Goal: Task Accomplishment & Management: Manage account settings

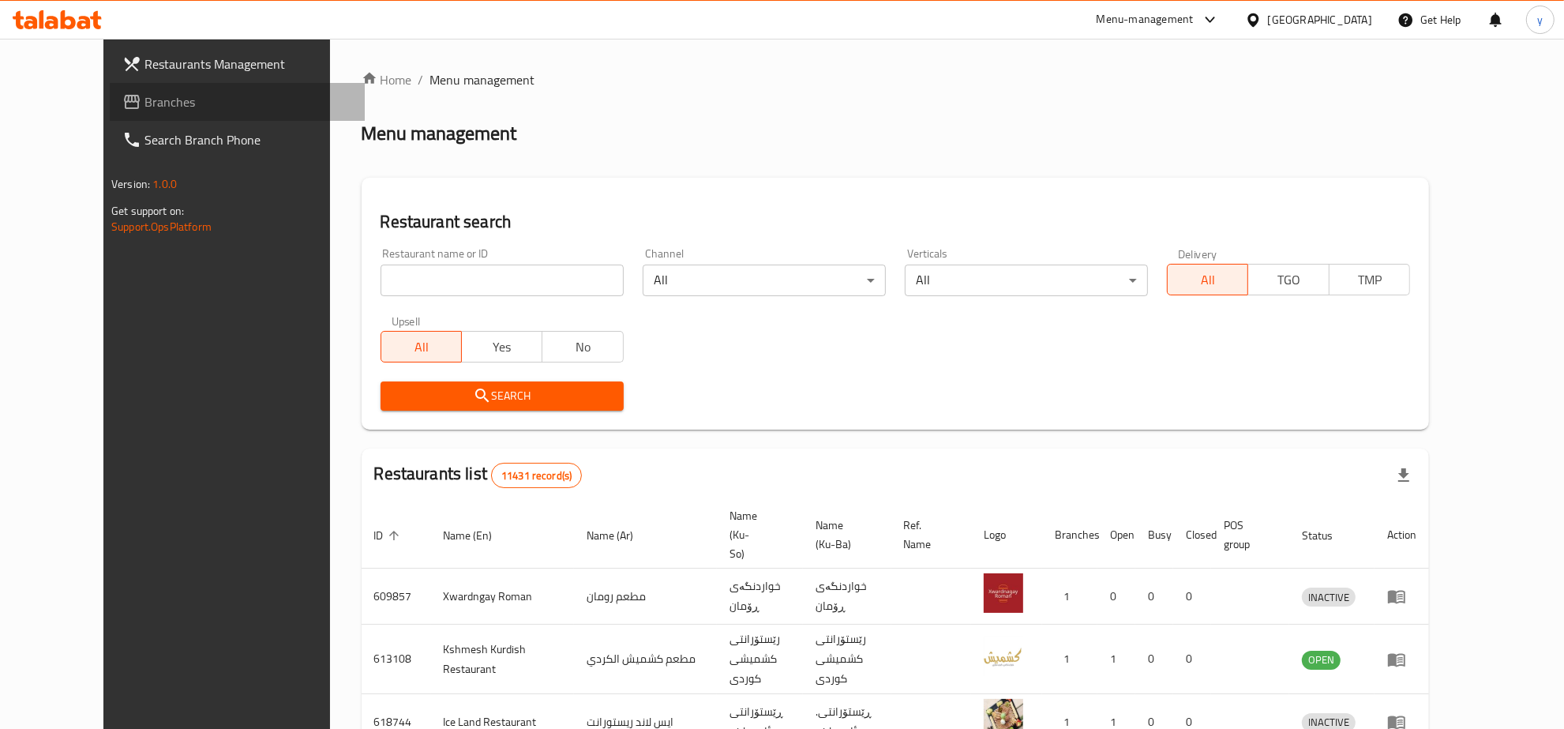
click at [146, 107] on span "Branches" at bounding box center [249, 101] width 208 height 19
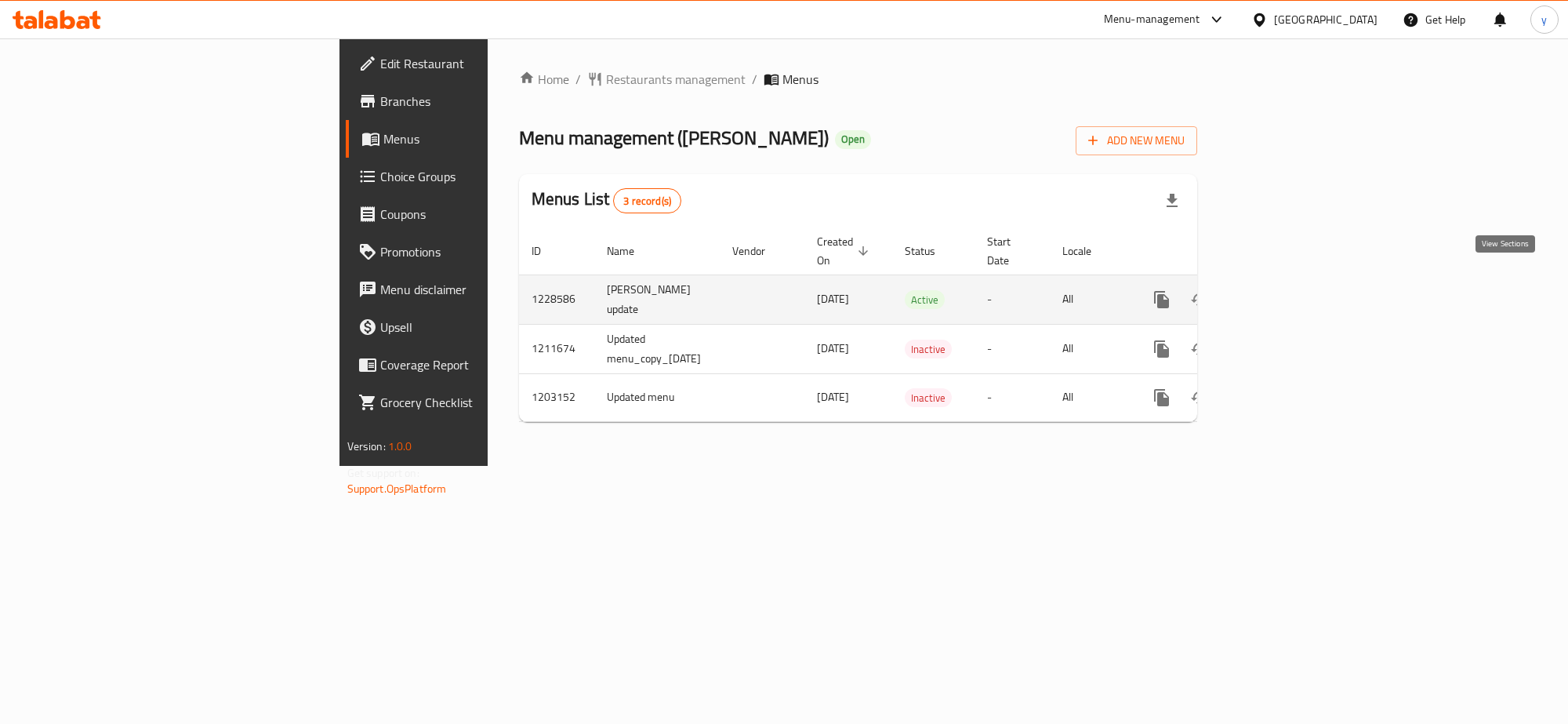
click at [1284, 290] on icon "enhanced table" at bounding box center [1275, 299] width 19 height 19
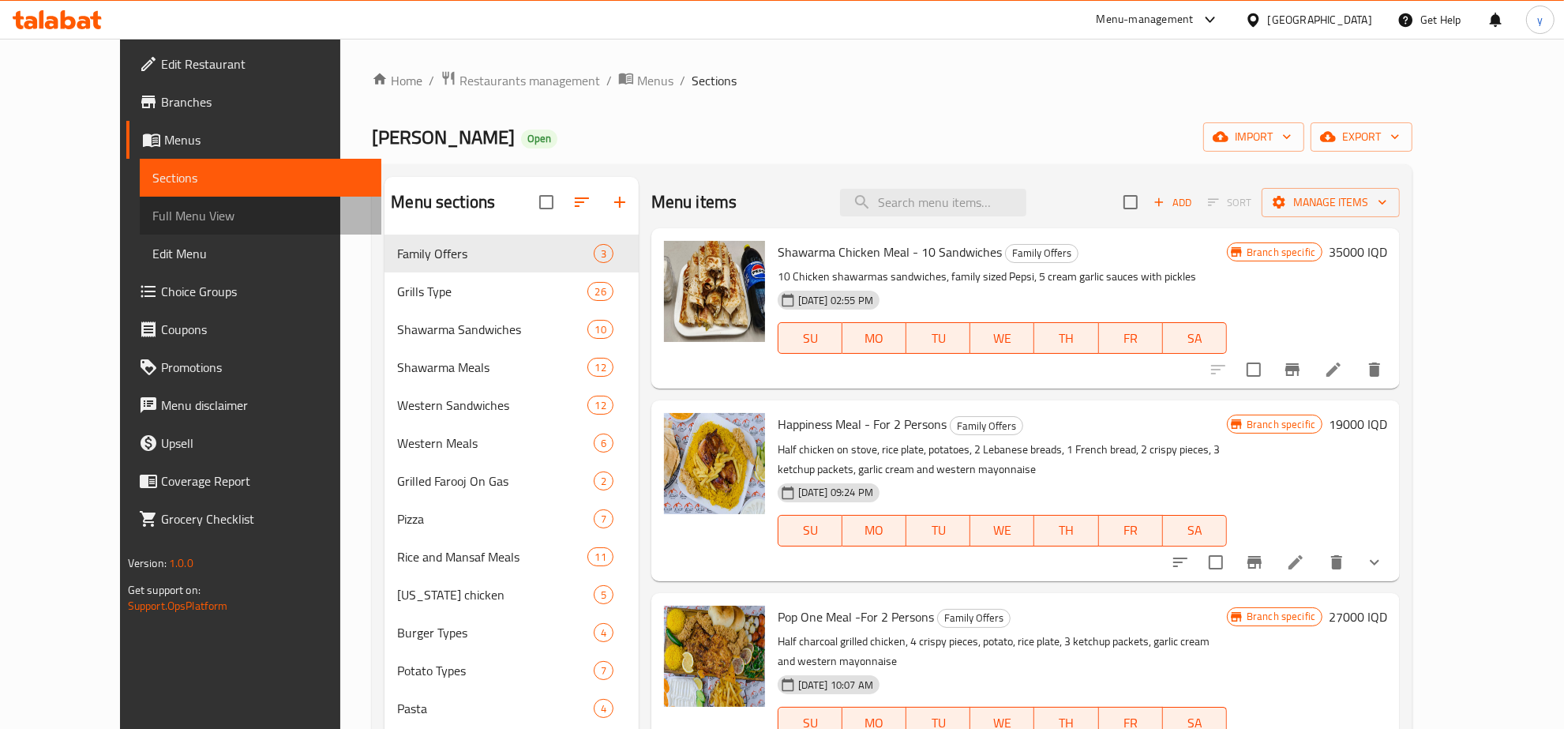
click at [152, 214] on span "Full Menu View" at bounding box center [260, 215] width 216 height 19
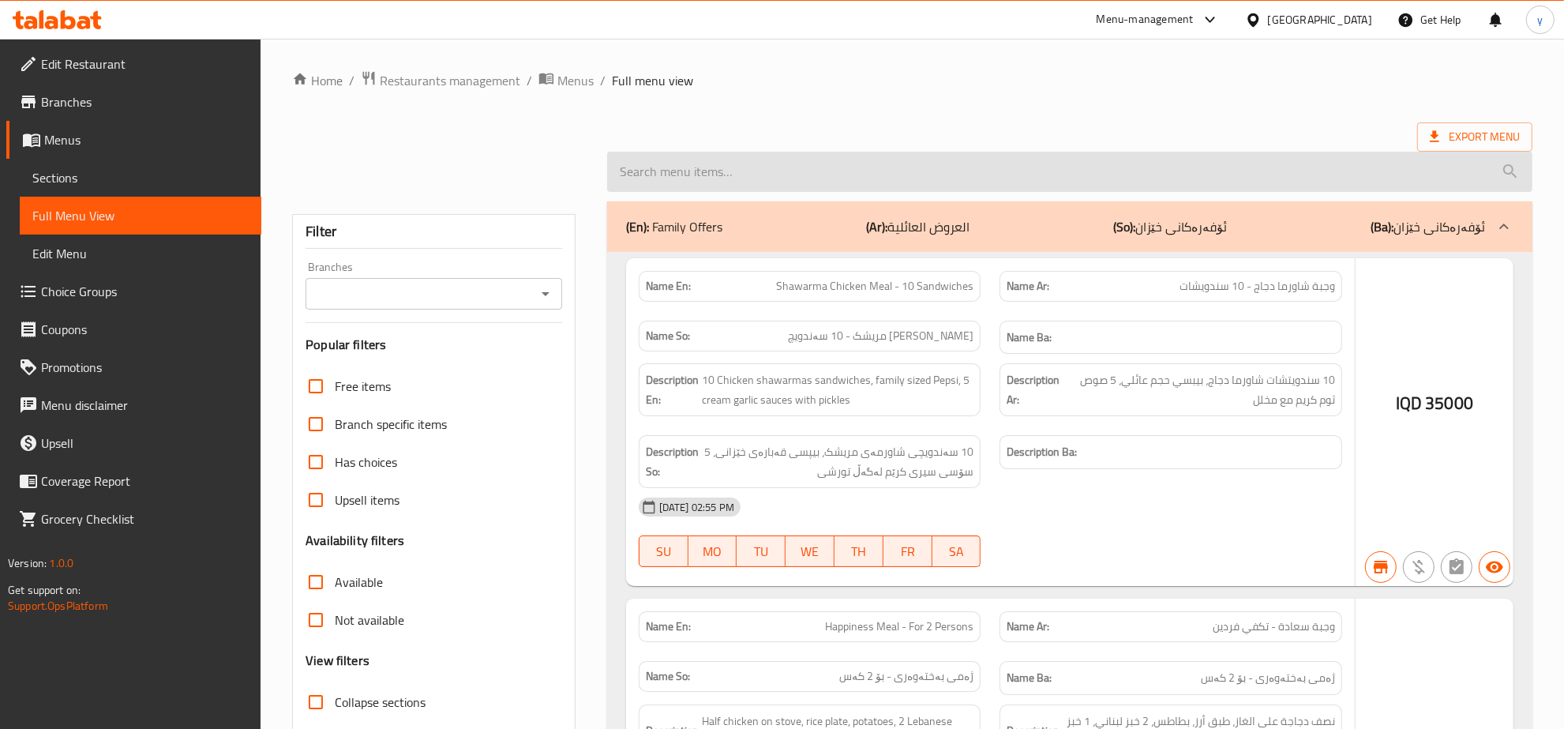
click at [914, 176] on input "search" at bounding box center [1069, 172] width 925 height 40
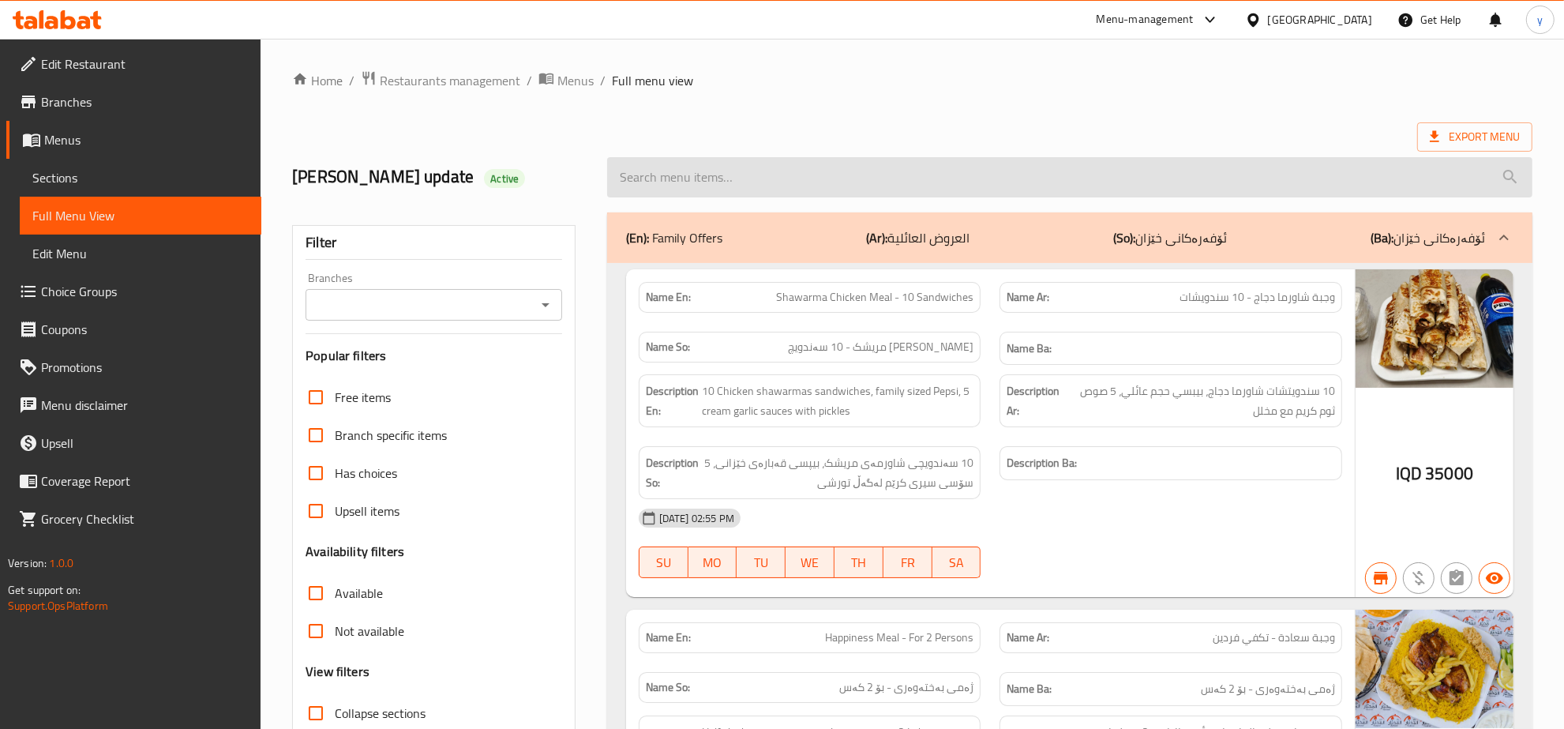
paste input "Crispy Meal"
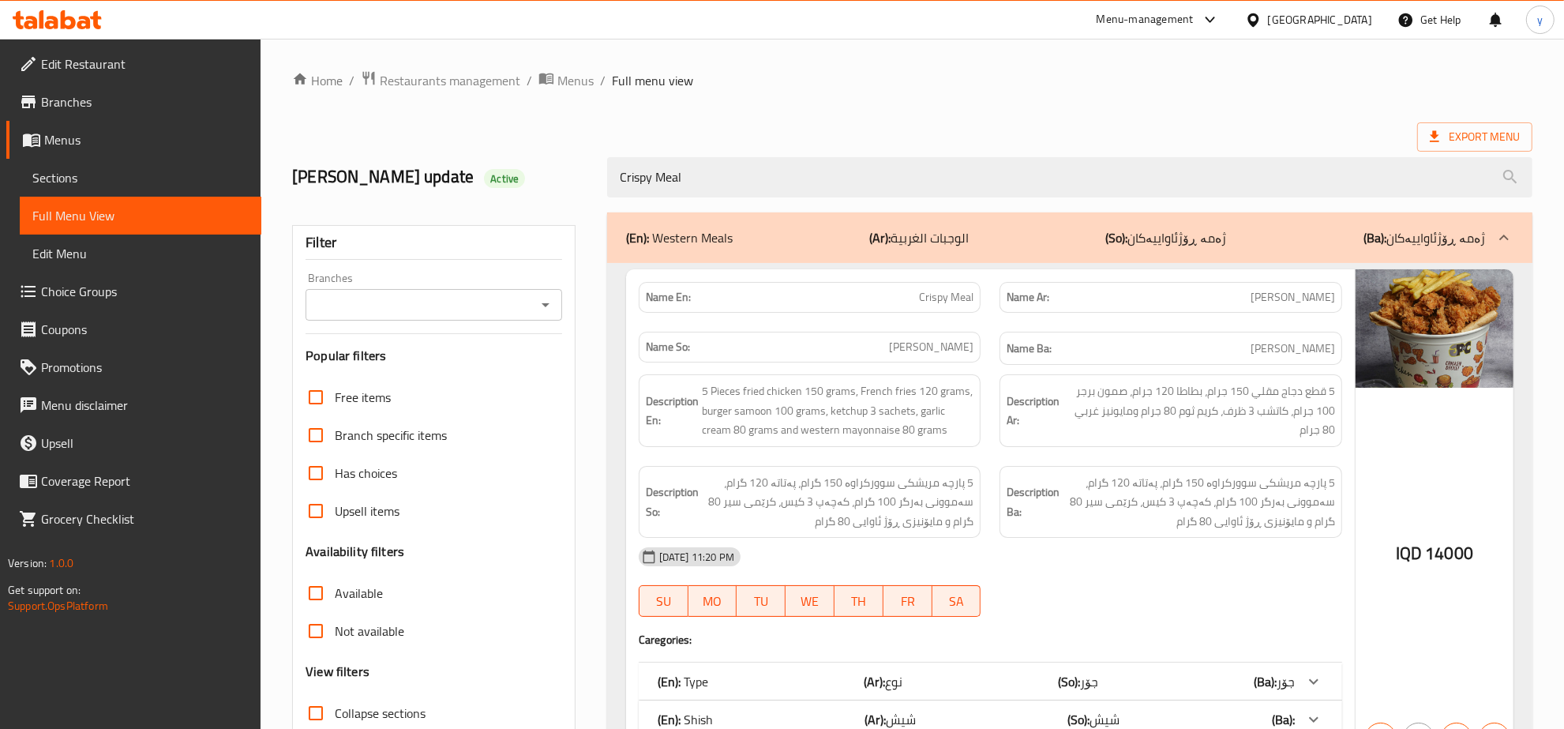
click at [542, 305] on icon "Open" at bounding box center [545, 304] width 19 height 19
type input "Crispy Meal"
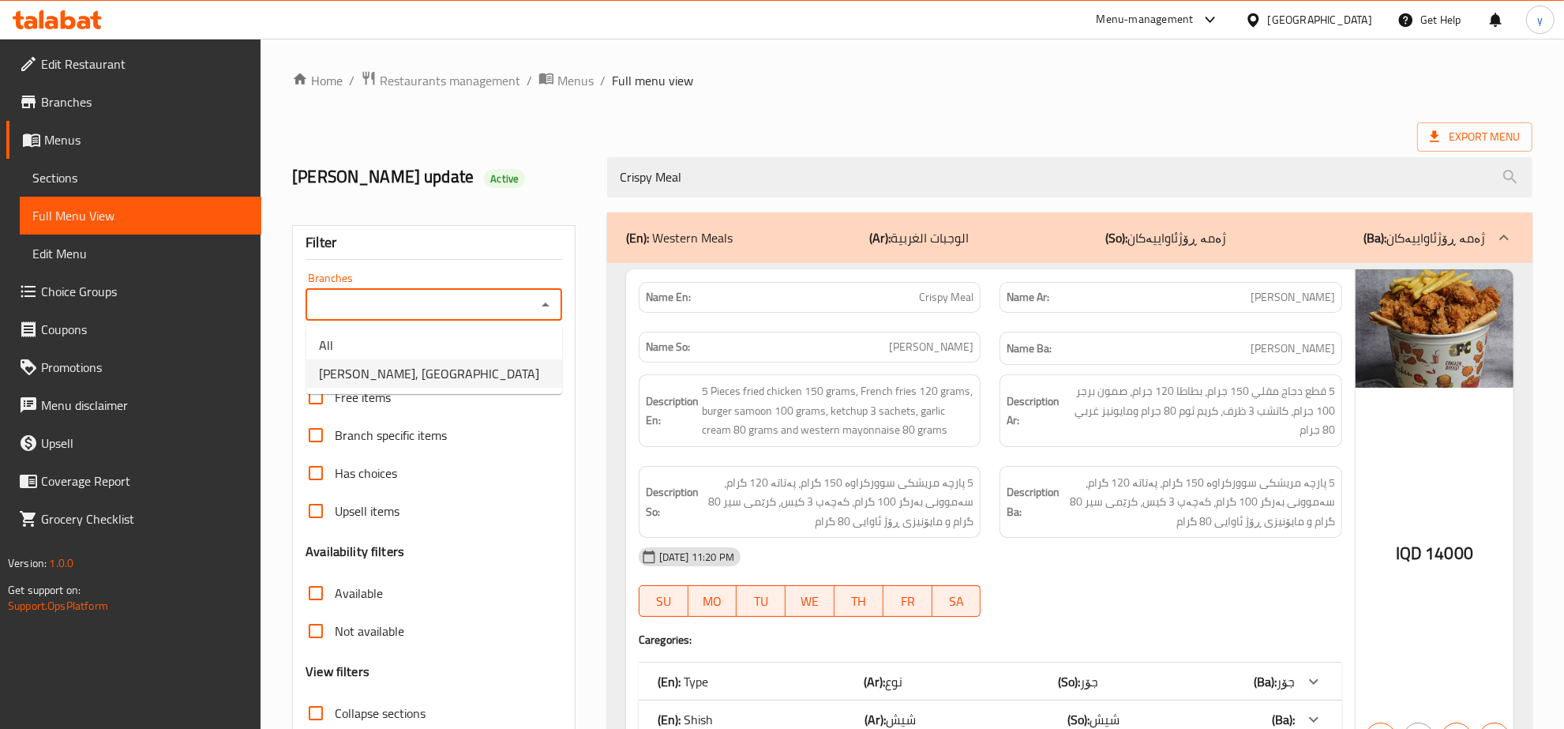
click at [468, 379] on li "[PERSON_NAME], [GEOGRAPHIC_DATA]" at bounding box center [434, 373] width 256 height 28
type input "[PERSON_NAME], [GEOGRAPHIC_DATA]"
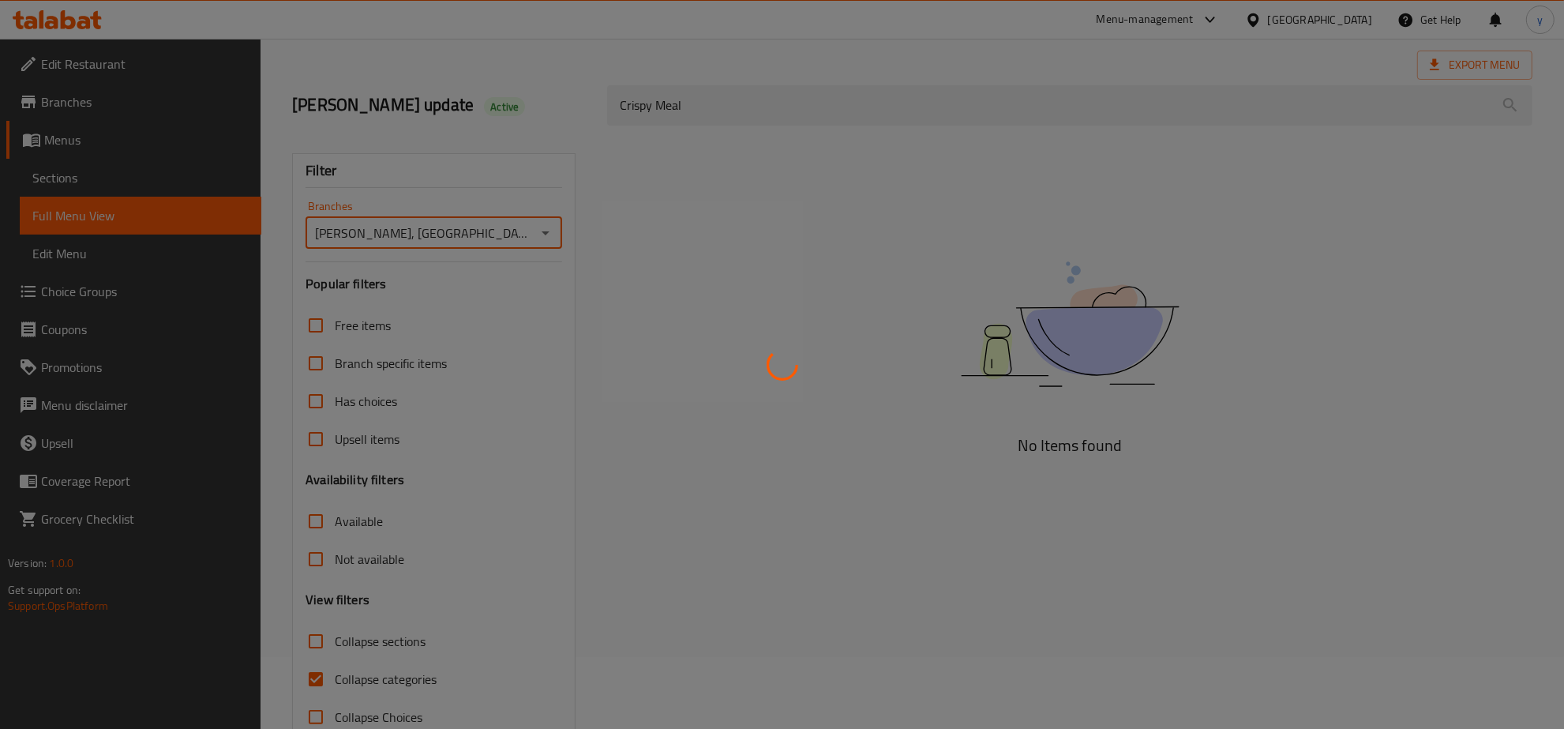
scroll to position [111, 0]
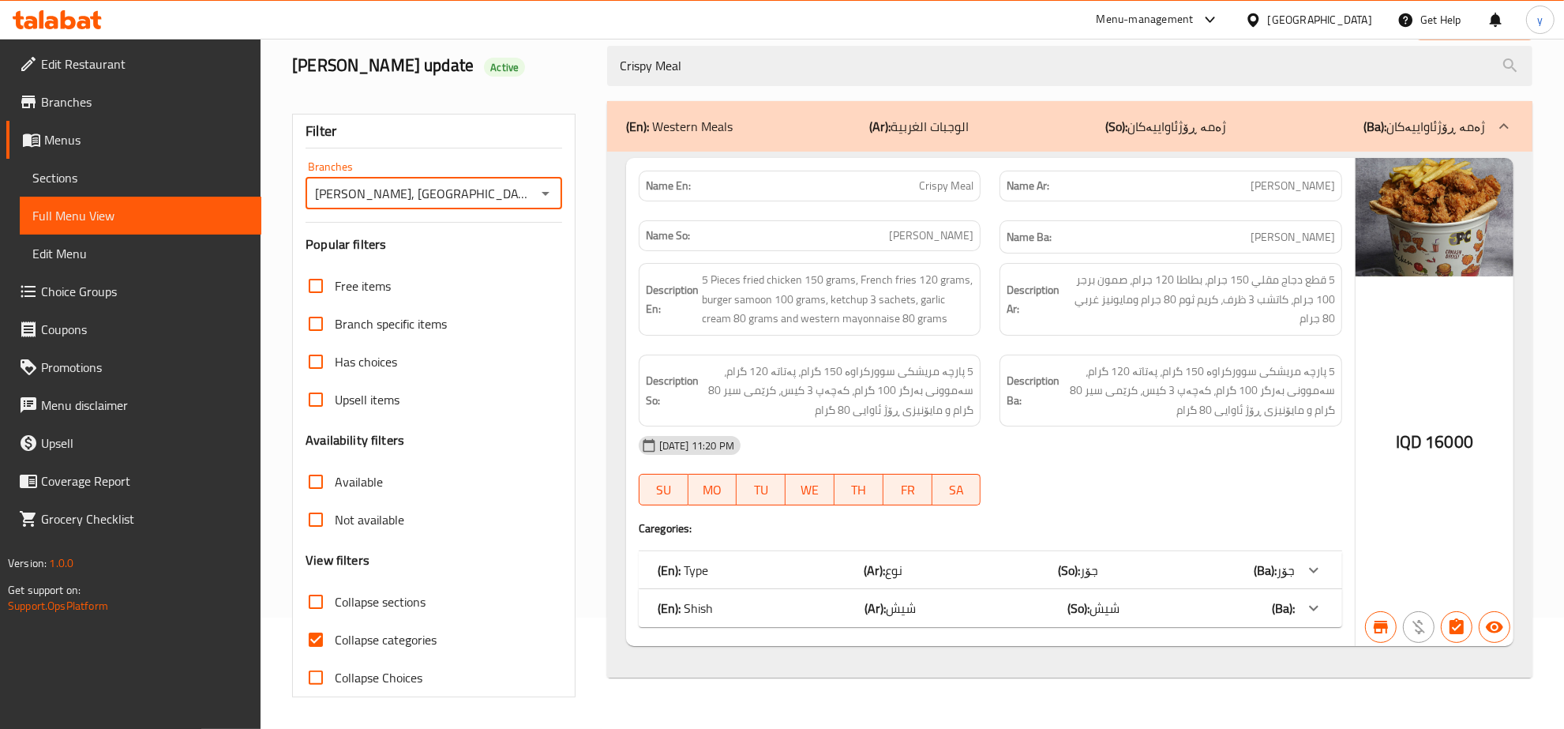
click at [318, 632] on input "Collapse categories" at bounding box center [316, 640] width 38 height 38
checkbox input "false"
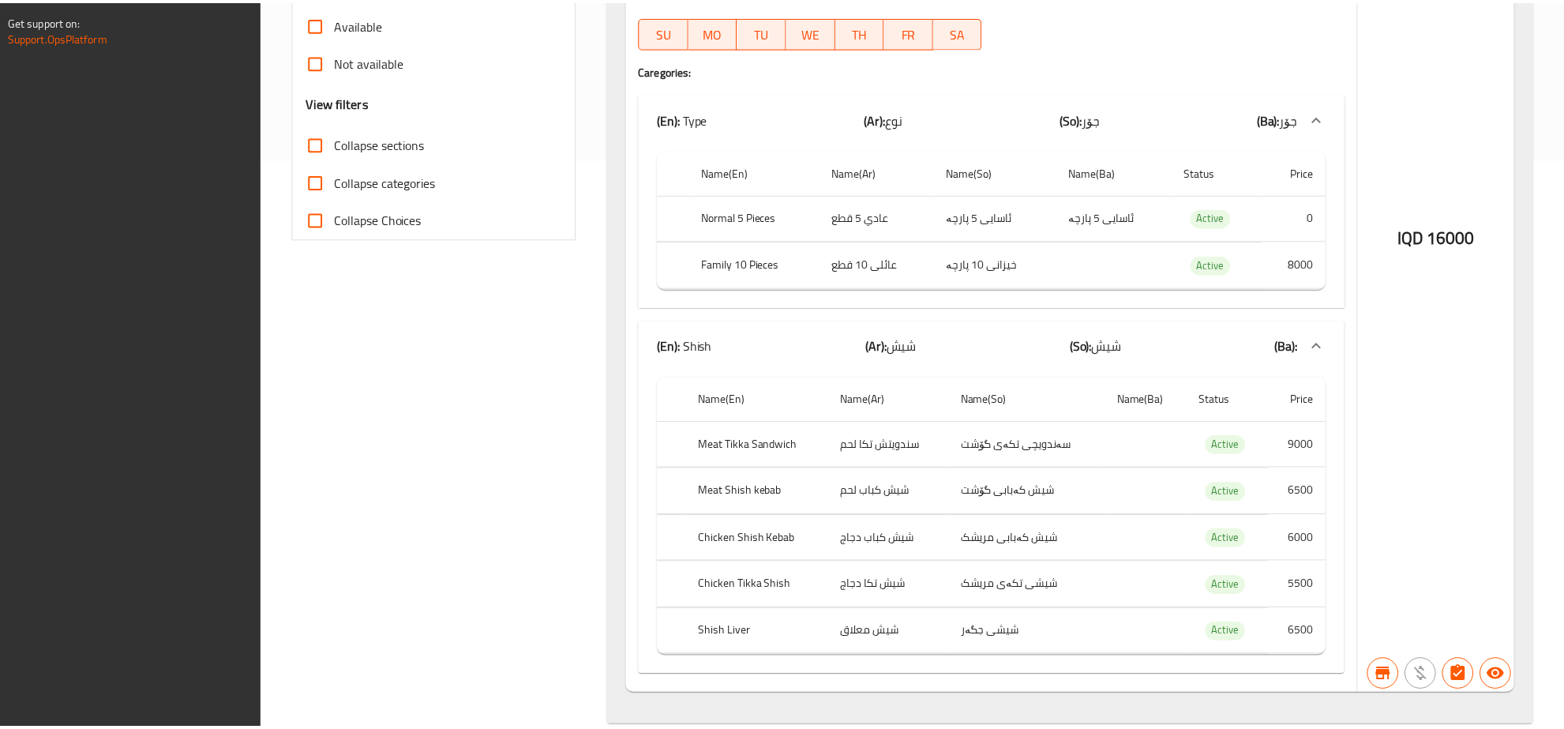
scroll to position [606, 0]
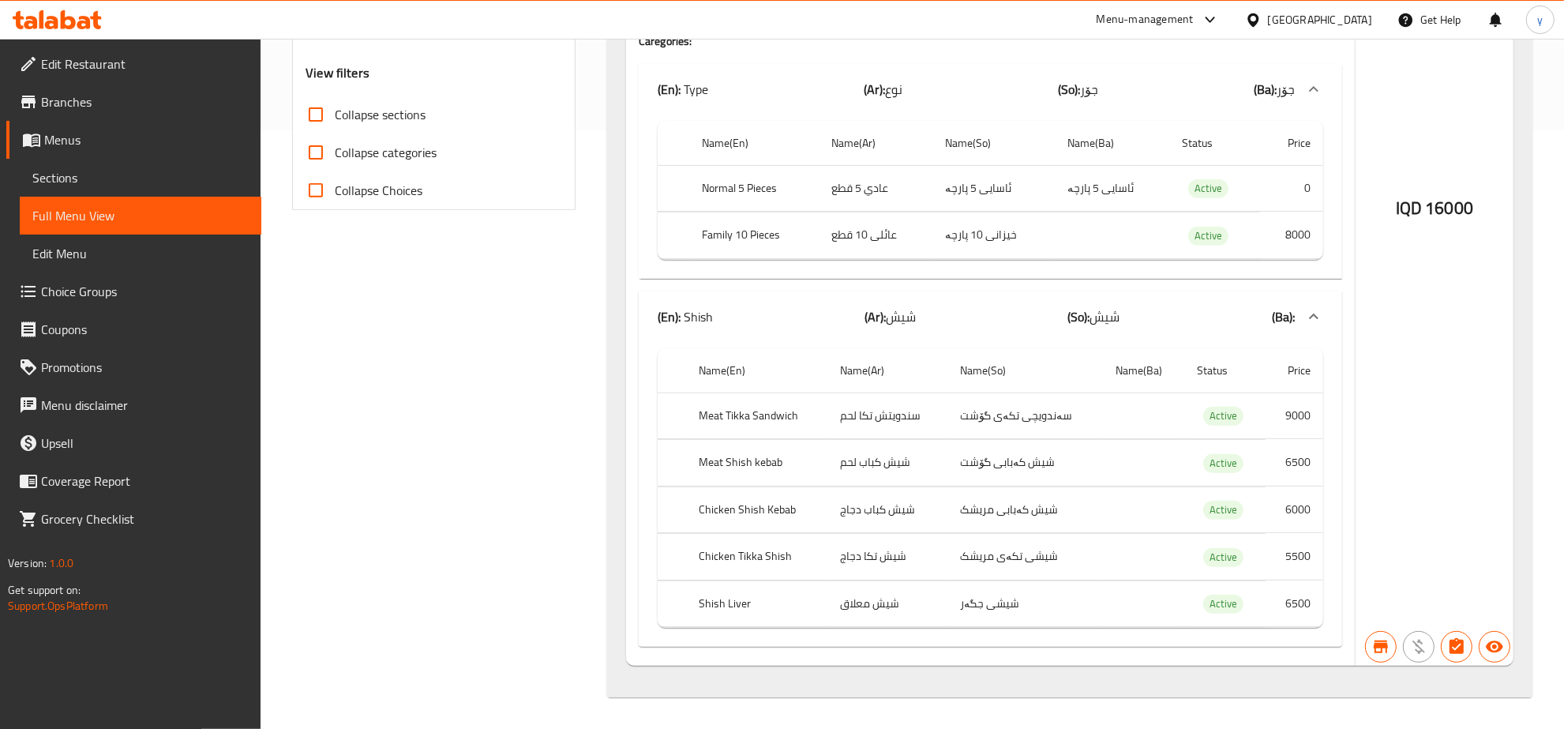
click at [188, 162] on link "Sections" at bounding box center [141, 178] width 242 height 38
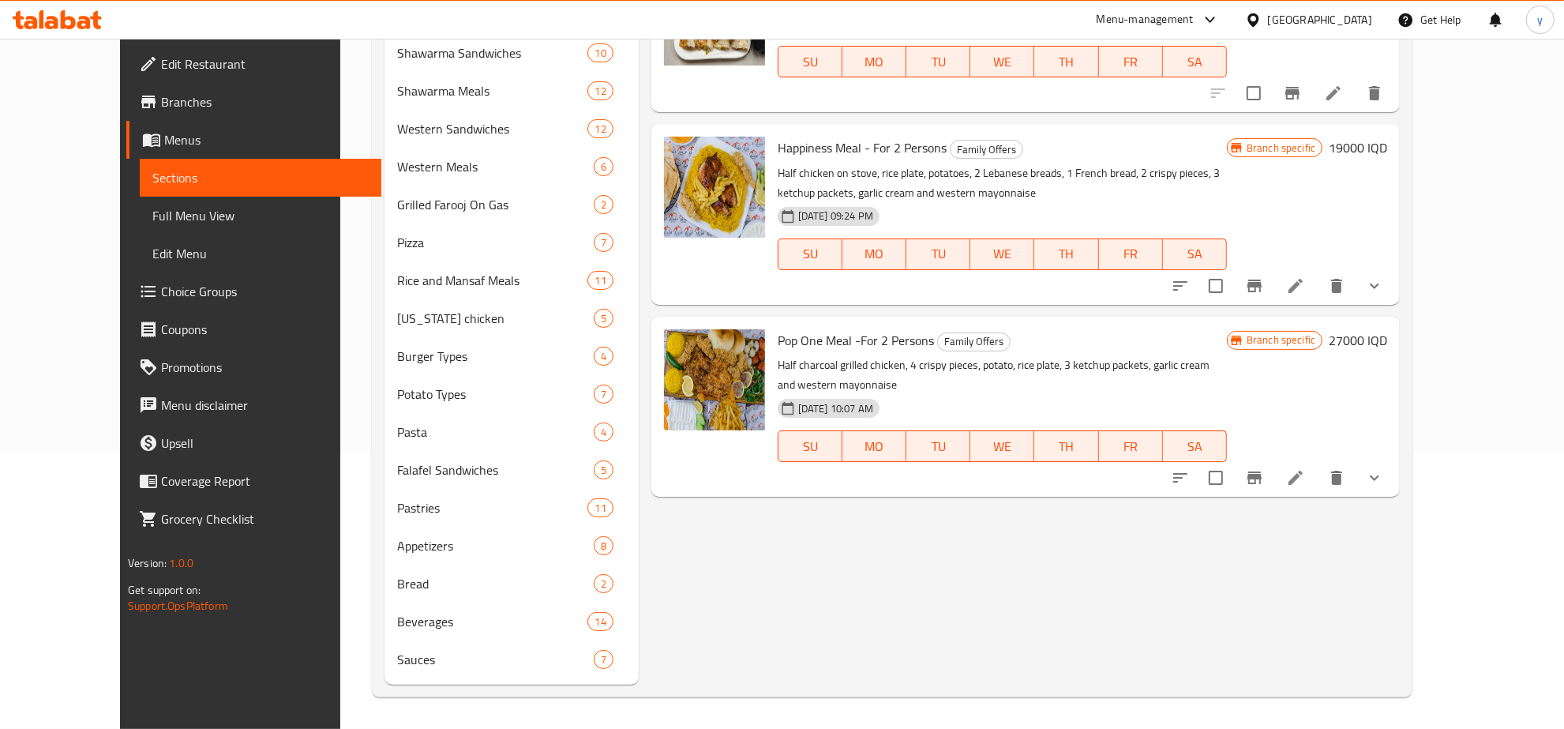
scroll to position [222, 0]
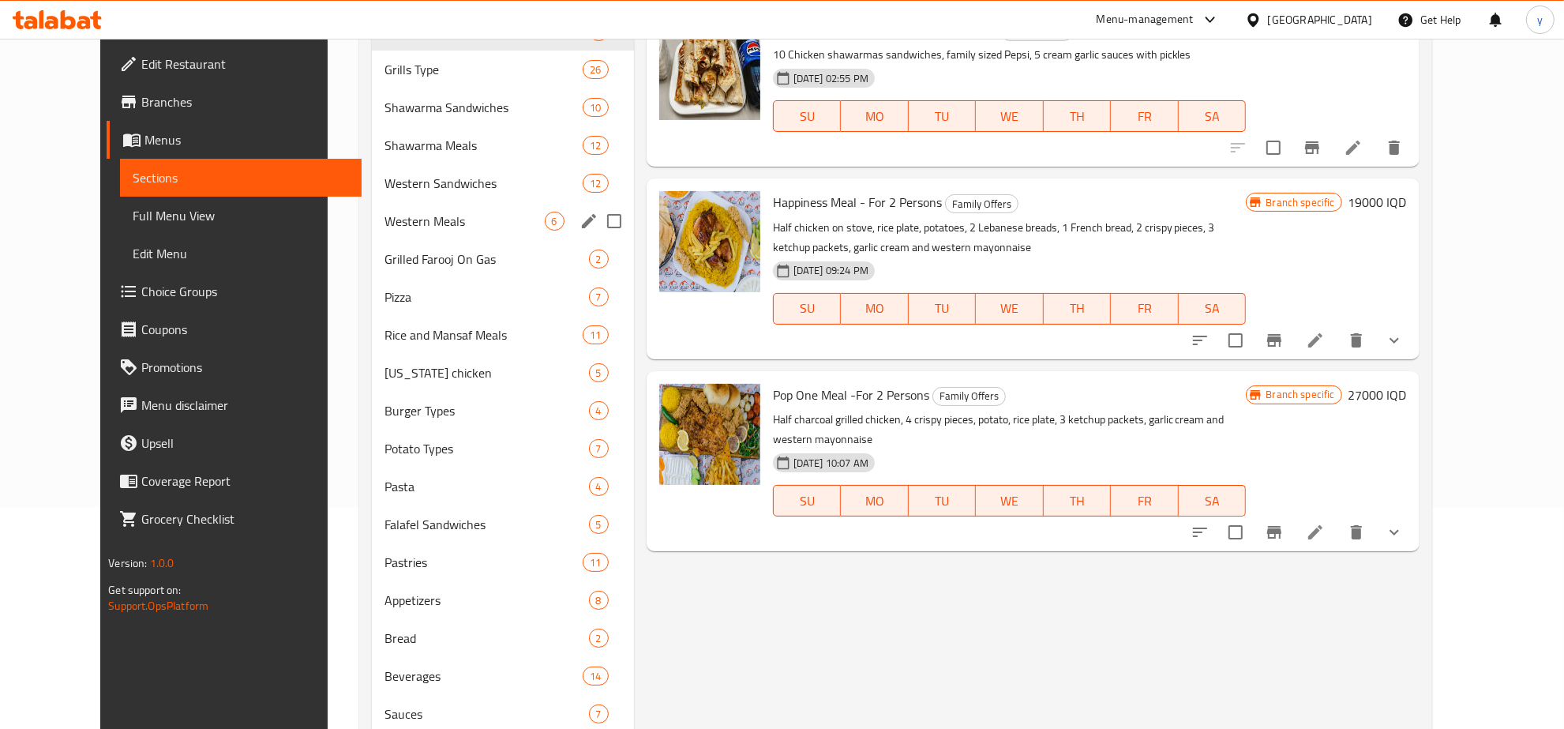
click at [404, 233] on div "Western Meals 6" at bounding box center [503, 221] width 262 height 38
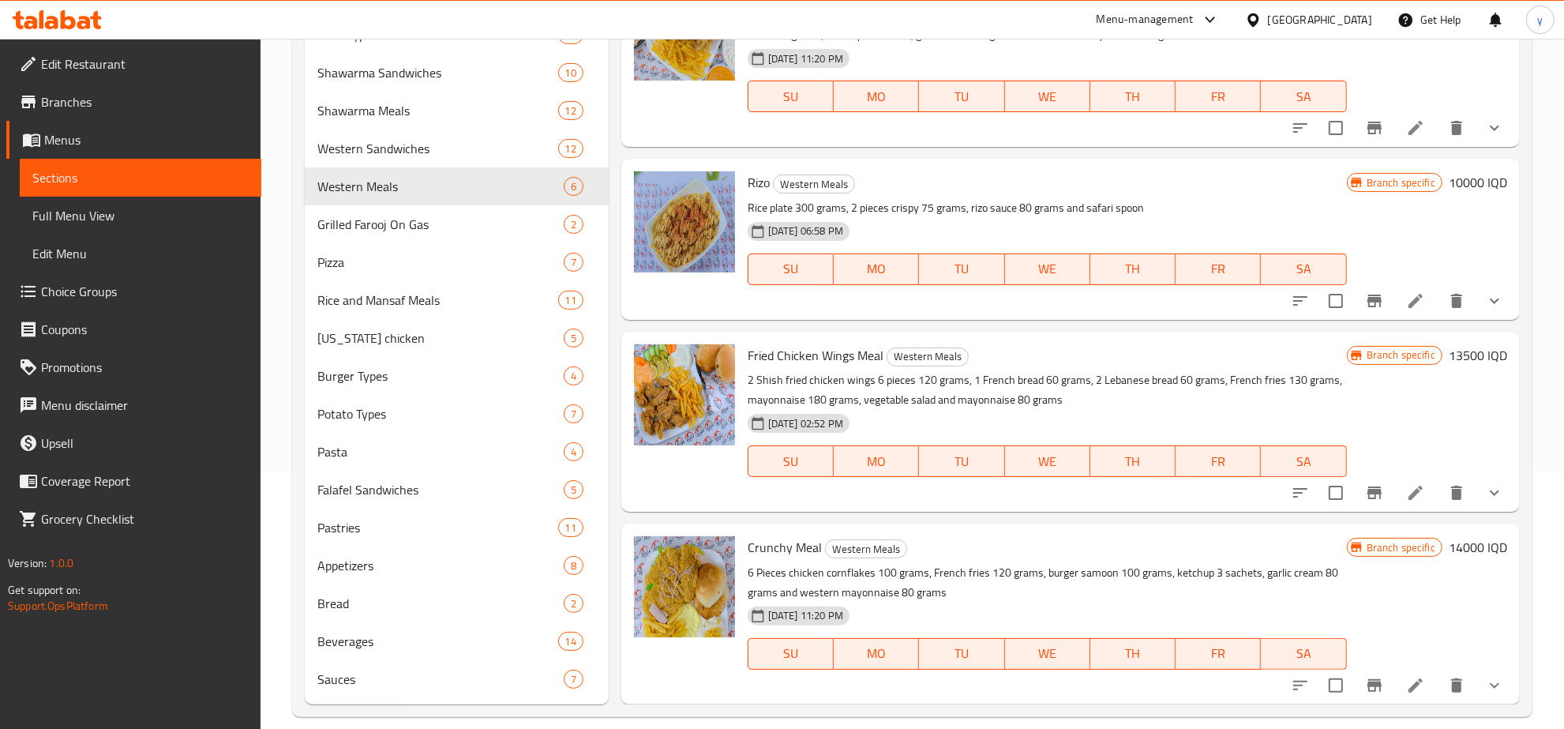
scroll to position [275, 0]
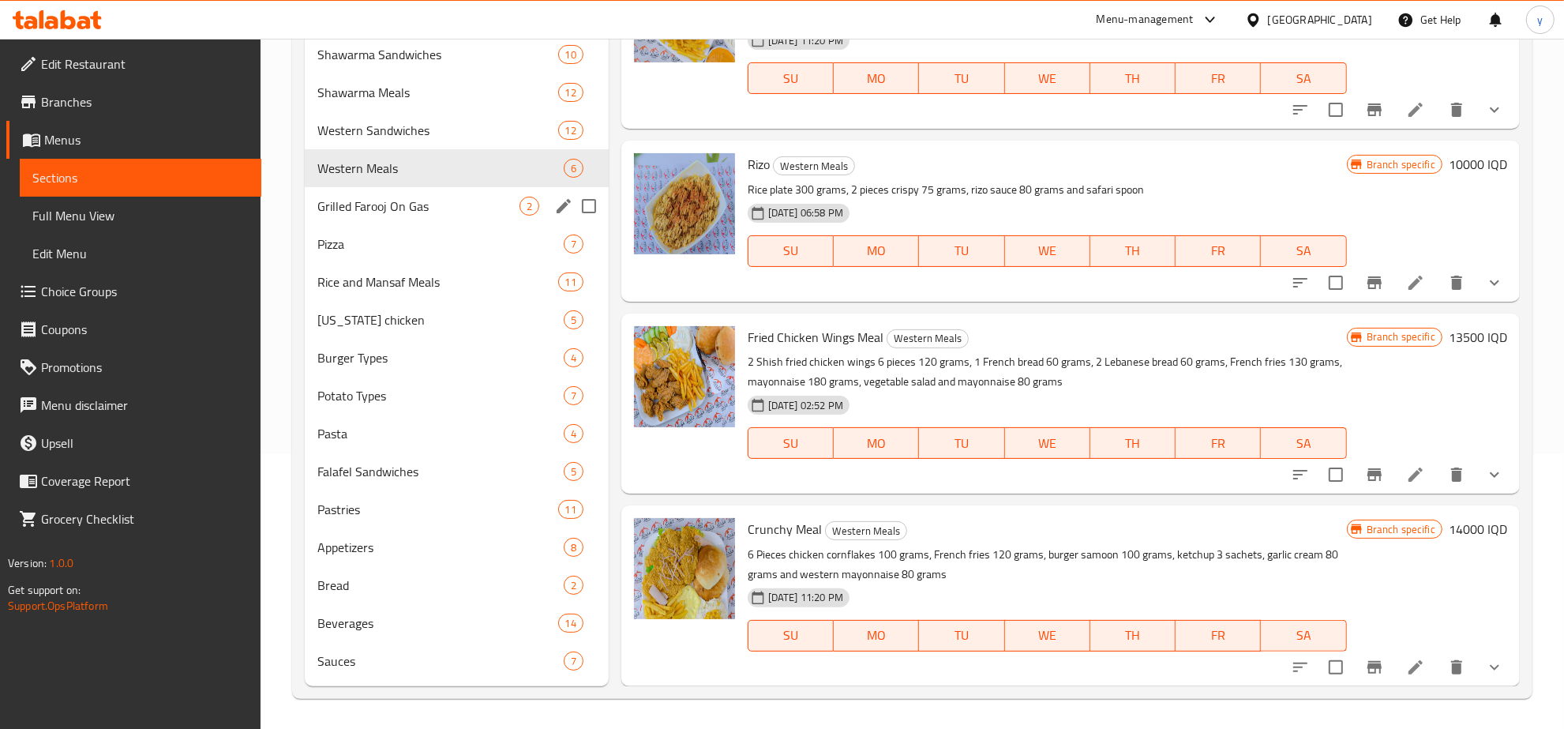
click at [397, 197] on span "Grilled Farooj On Gas" at bounding box center [418, 206] width 202 height 19
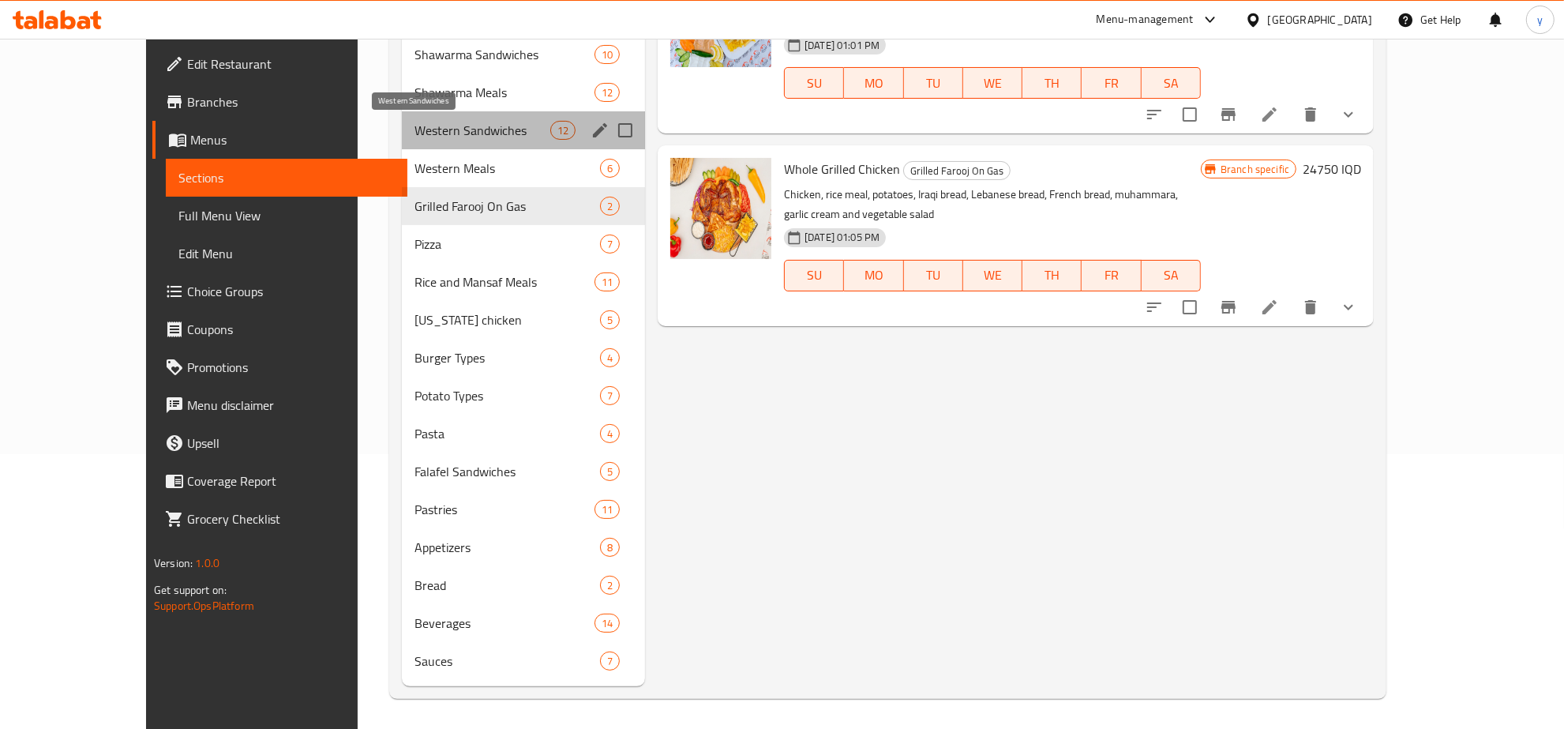
click at [428, 129] on span "Western Sandwiches" at bounding box center [482, 130] width 135 height 19
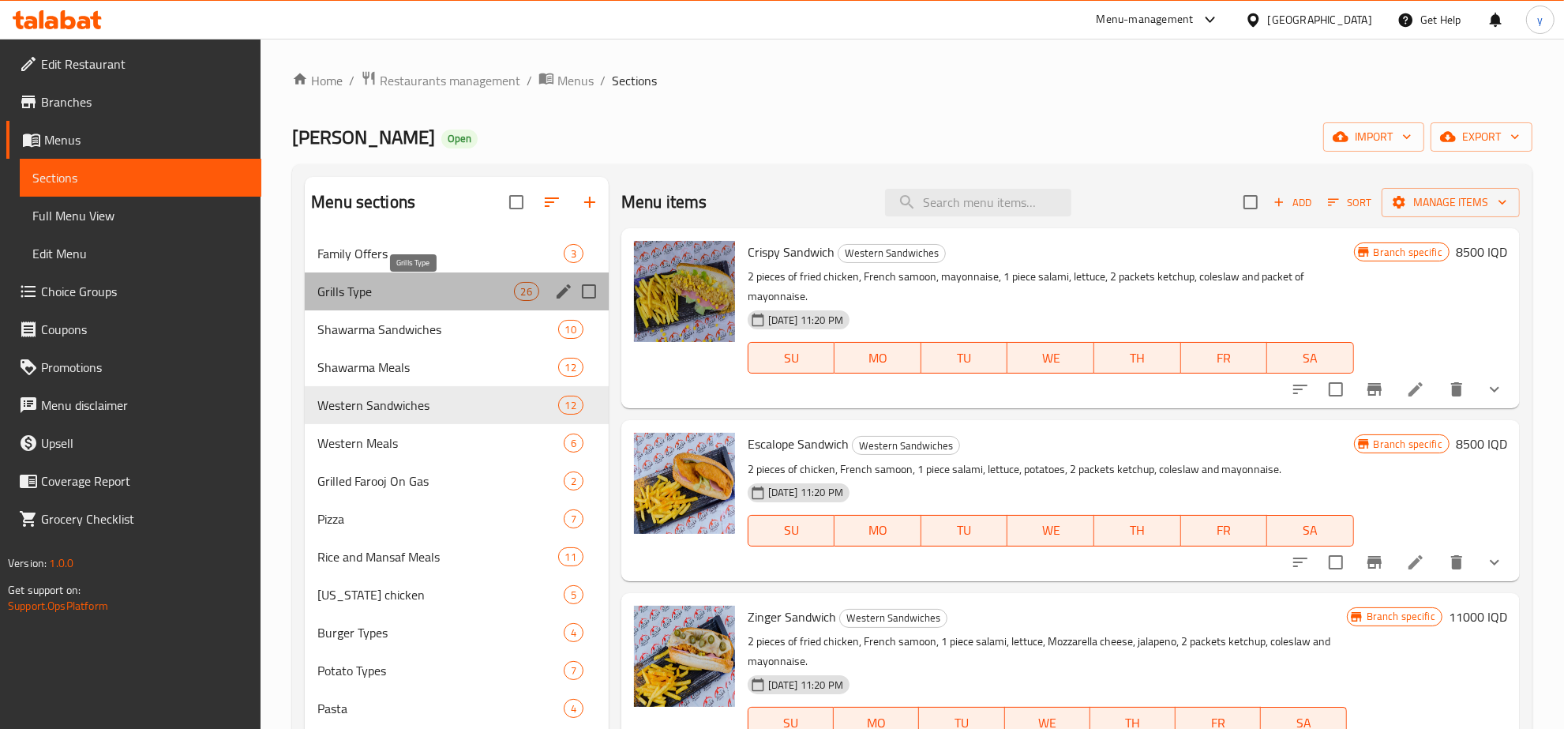
click at [420, 300] on span "Grills Type" at bounding box center [415, 291] width 196 height 19
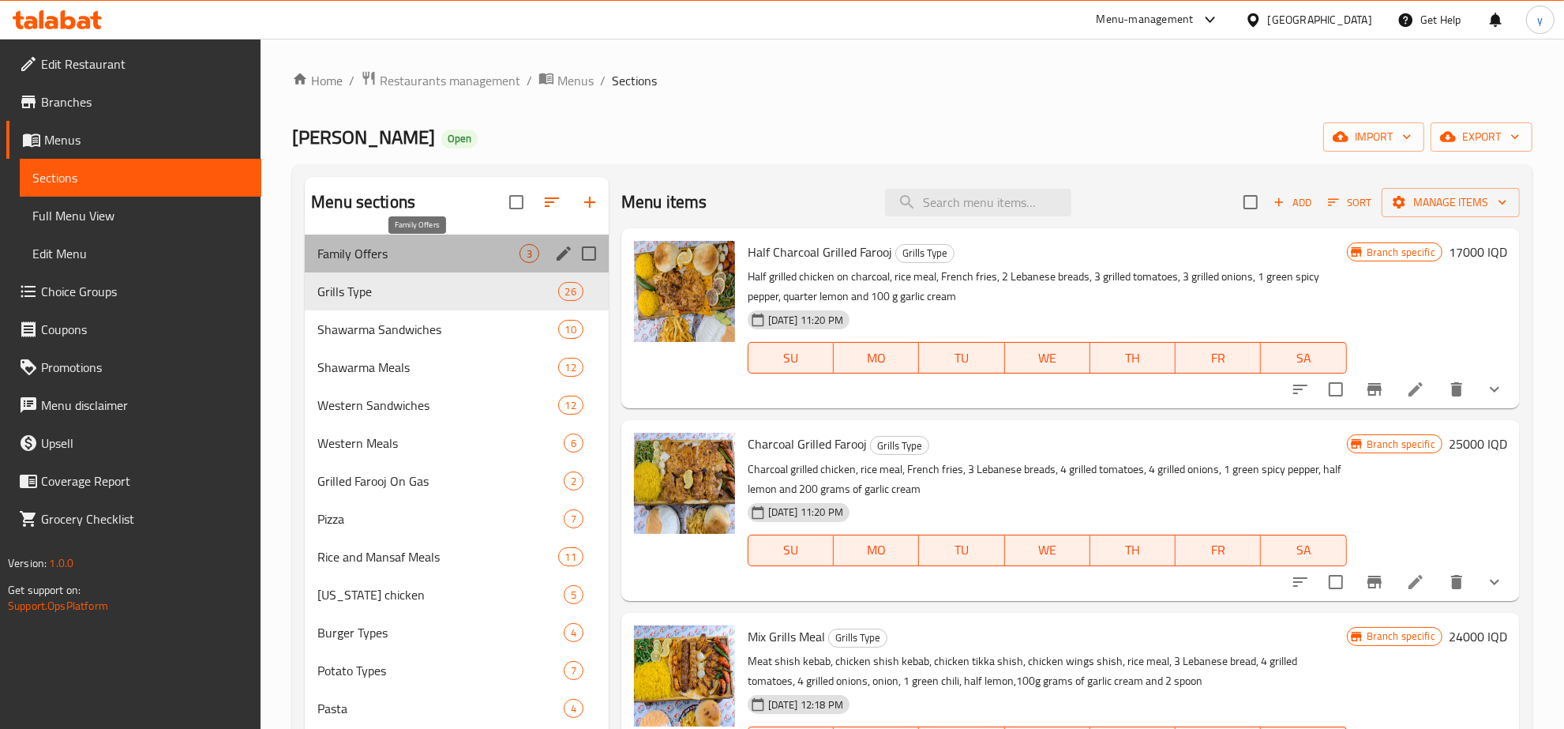
click at [427, 261] on span "Family Offers" at bounding box center [418, 253] width 202 height 19
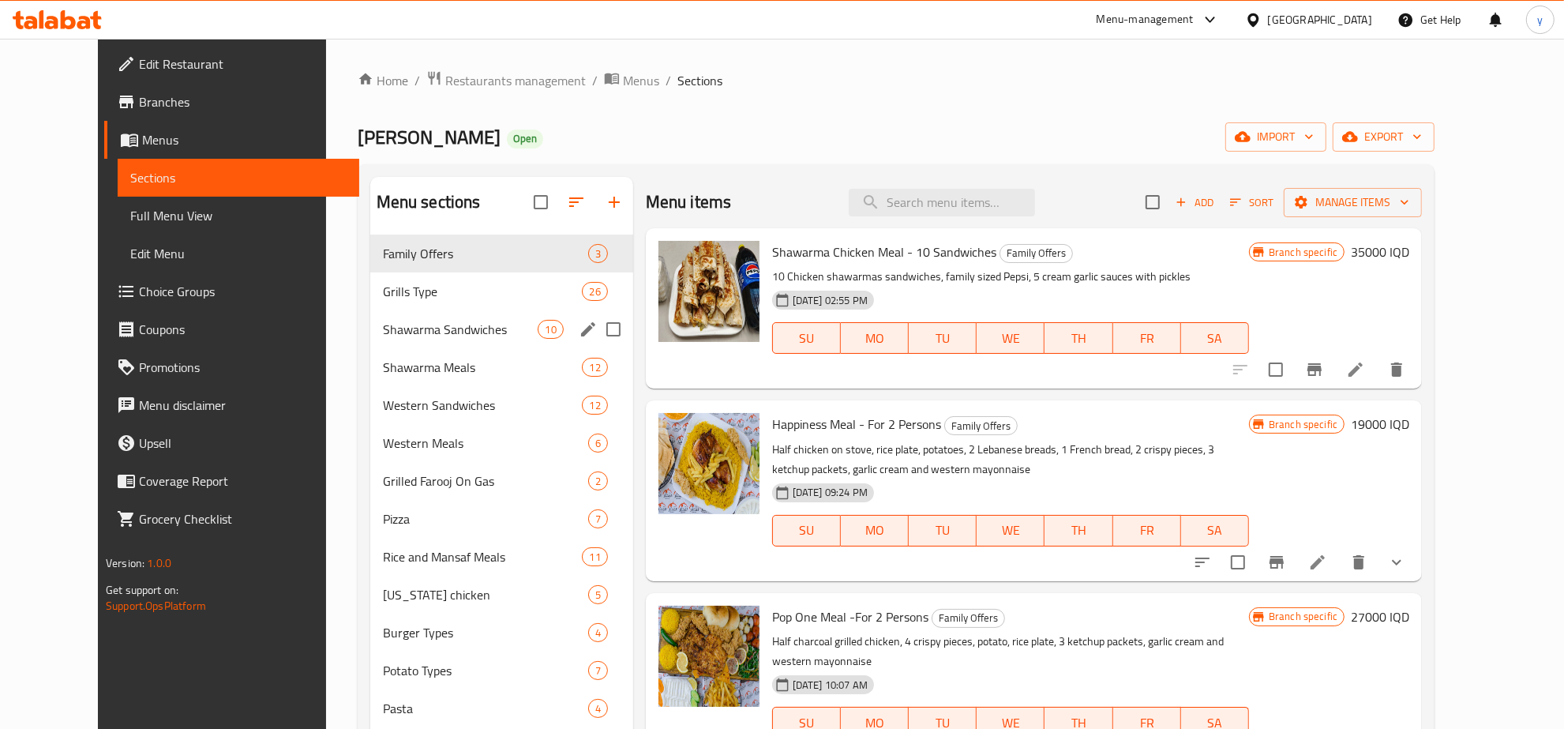
click at [415, 344] on div "Shawarma Sandwiches 10" at bounding box center [501, 329] width 263 height 38
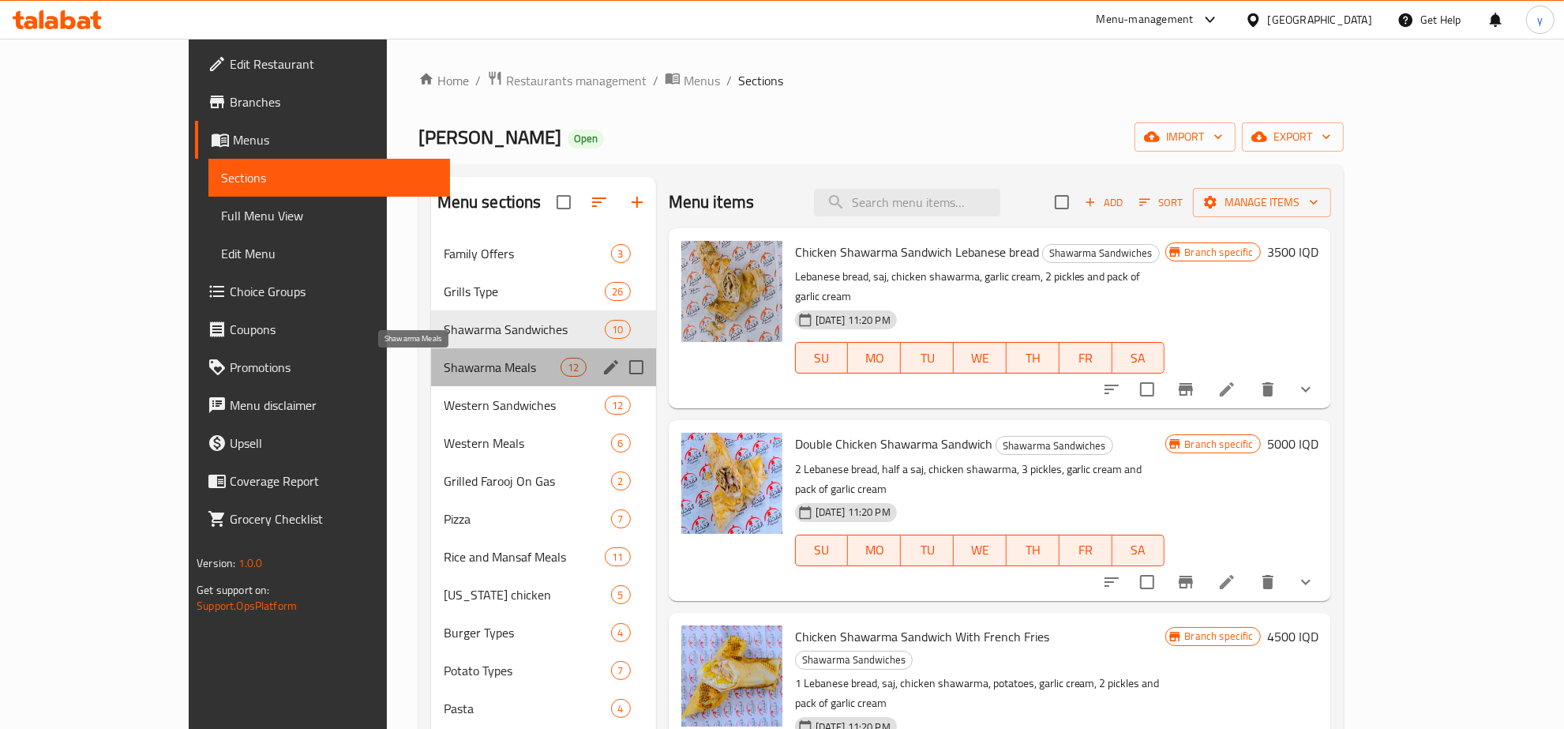
click at [444, 373] on span "Shawarma Meals" at bounding box center [503, 367] width 118 height 19
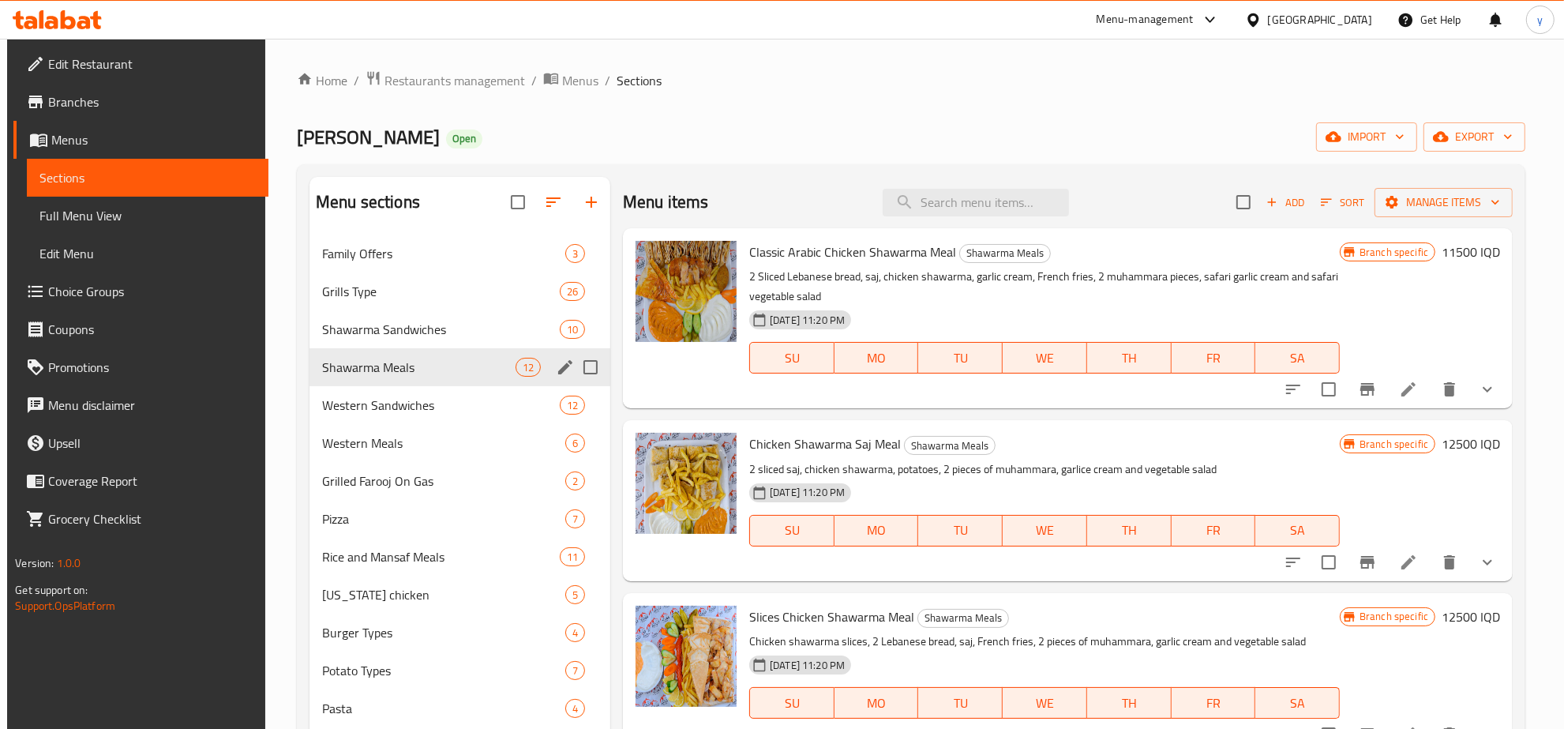
click at [467, 348] on div "Shawarma Meals 12" at bounding box center [460, 367] width 301 height 38
click at [474, 330] on span "Shawarma Sandwiches" at bounding box center [418, 329] width 193 height 19
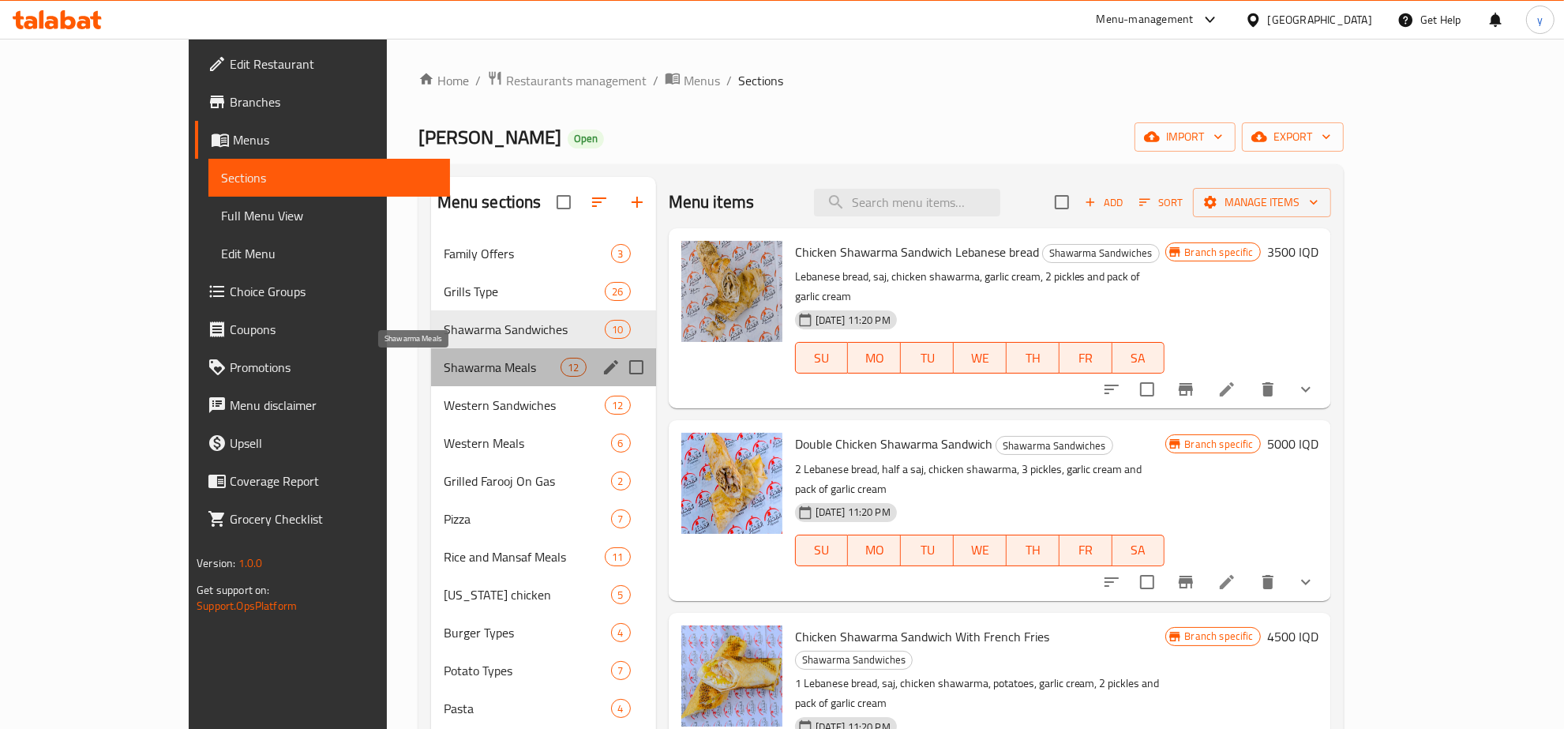
click at [472, 376] on span "Shawarma Meals" at bounding box center [503, 367] width 118 height 19
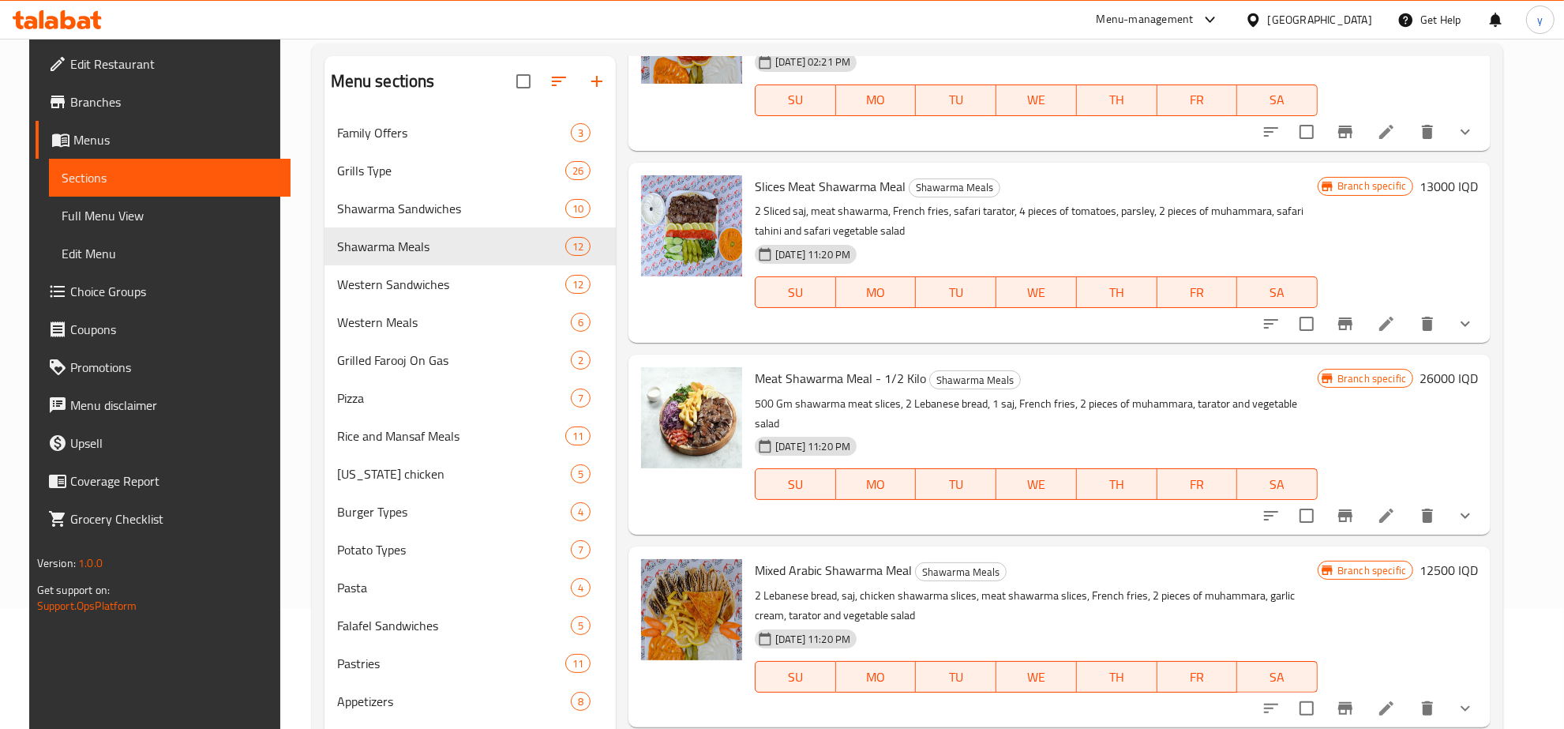
scroll to position [275, 0]
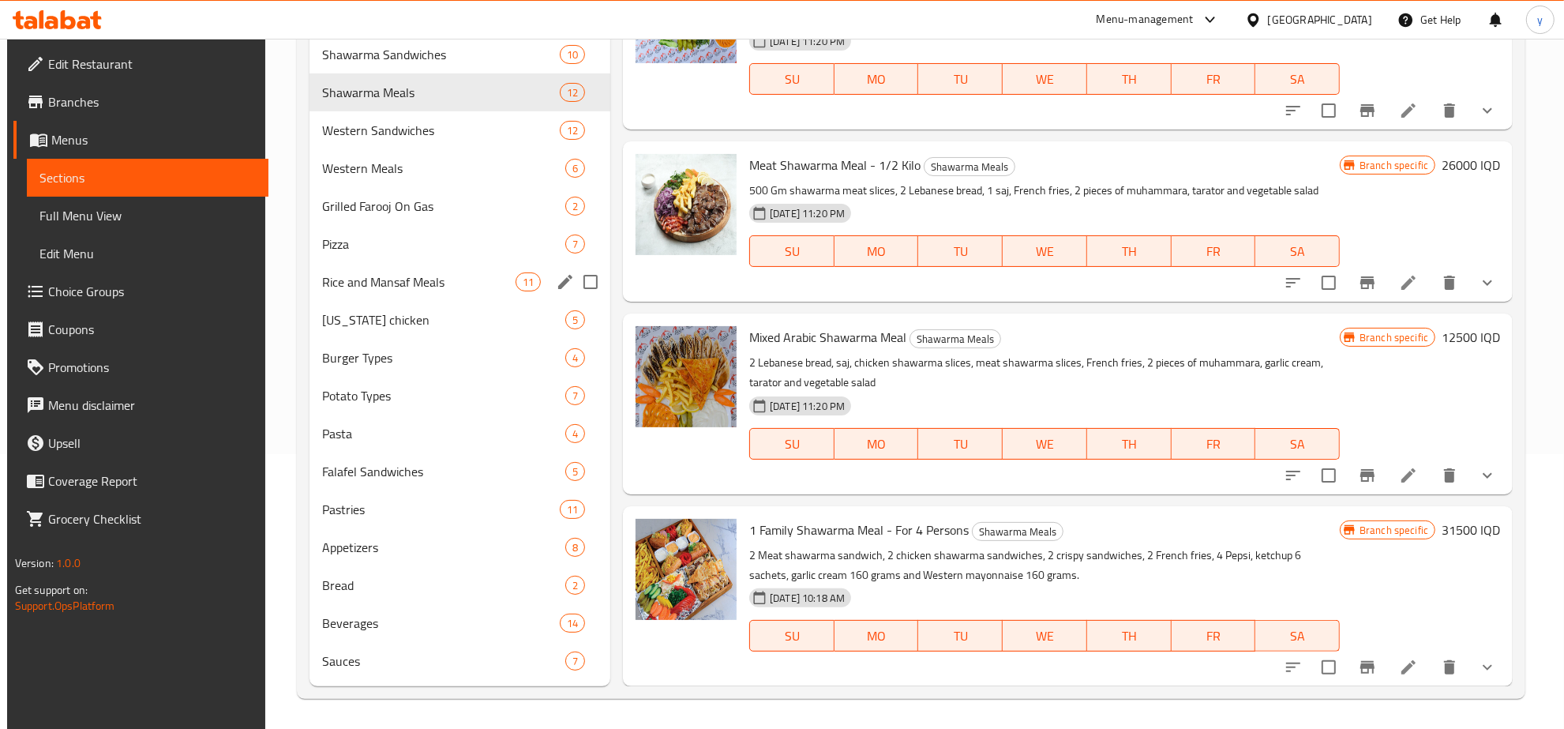
click at [432, 322] on span "[US_STATE] chicken" at bounding box center [443, 319] width 243 height 19
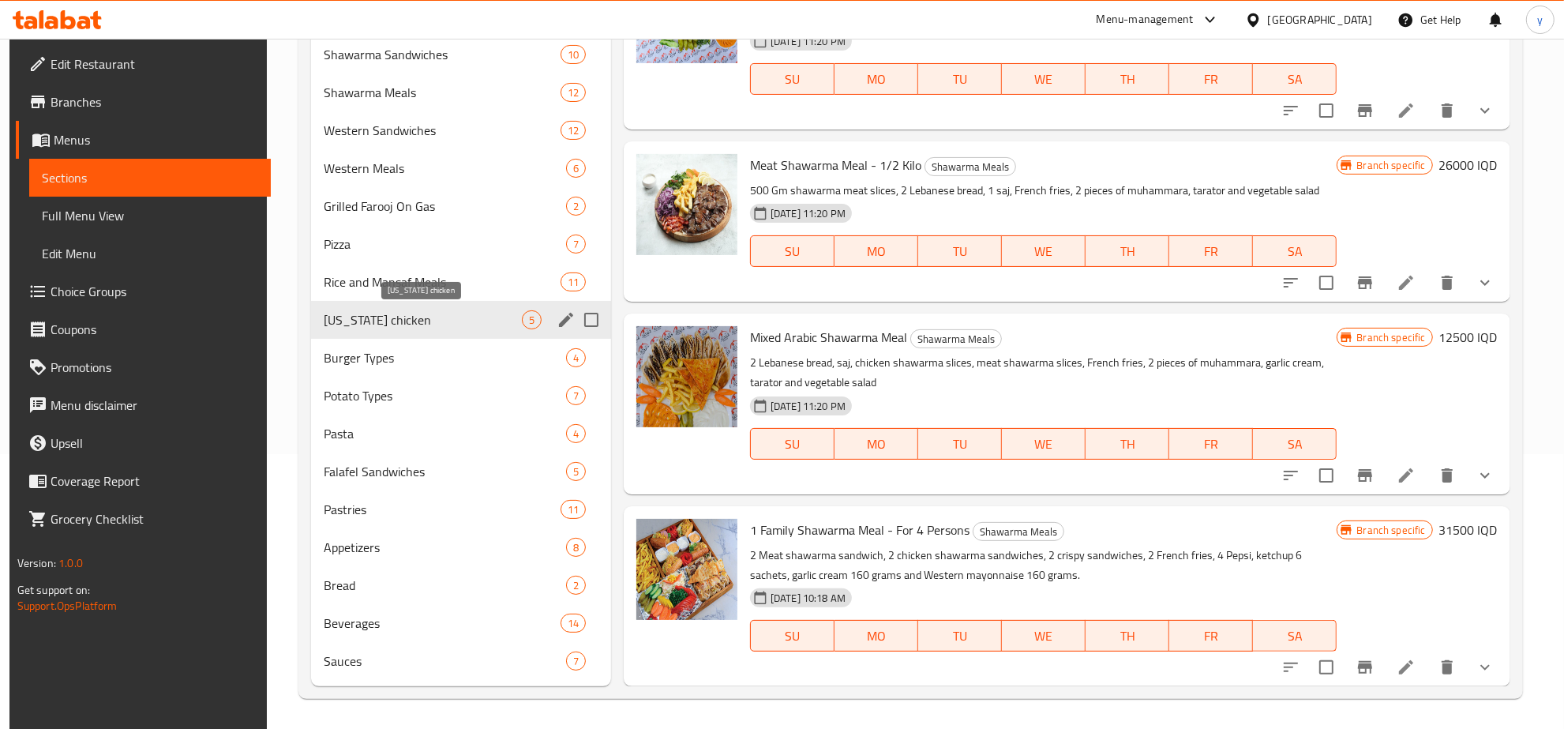
scroll to position [158, 0]
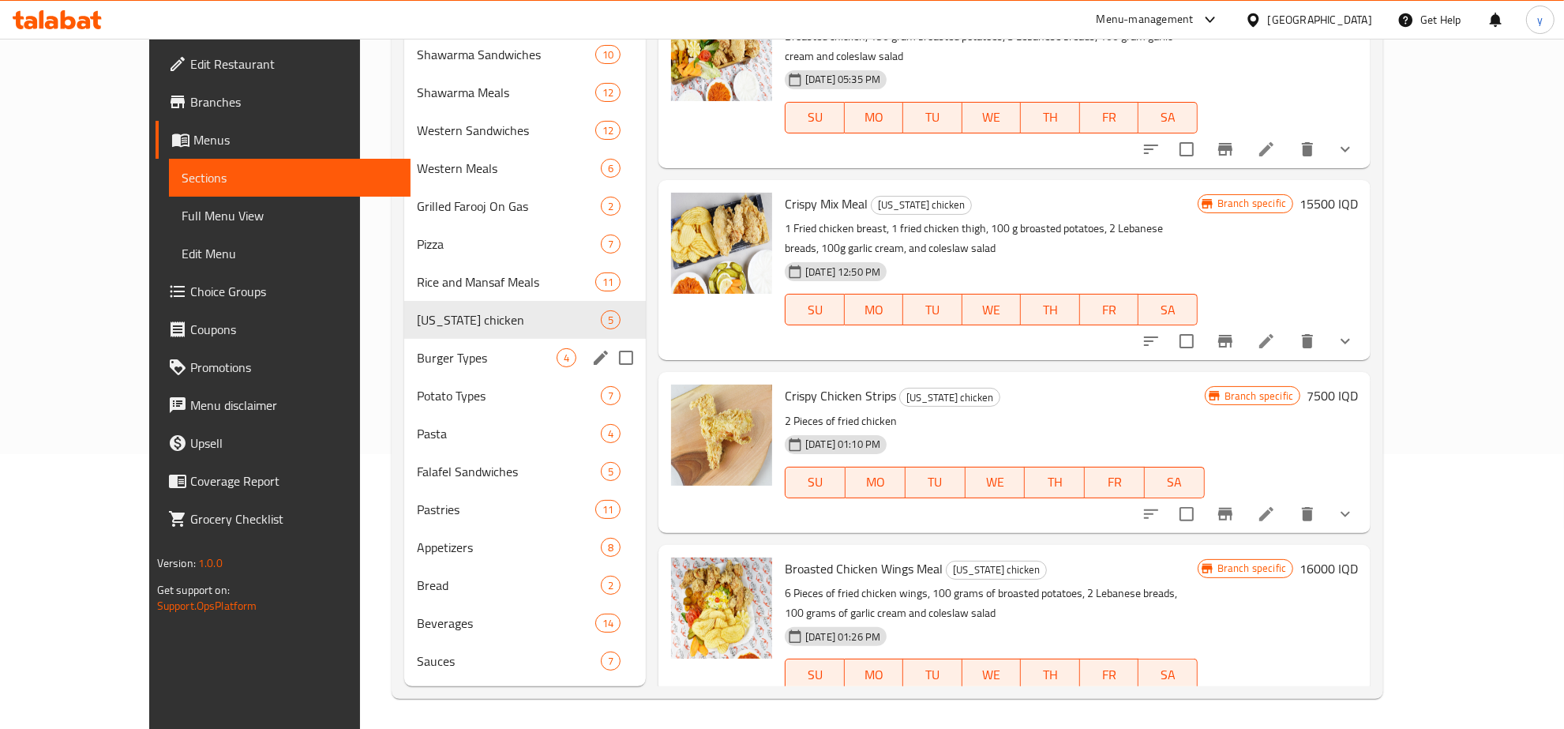
click at [456, 373] on div "Burger Types 4" at bounding box center [525, 358] width 242 height 38
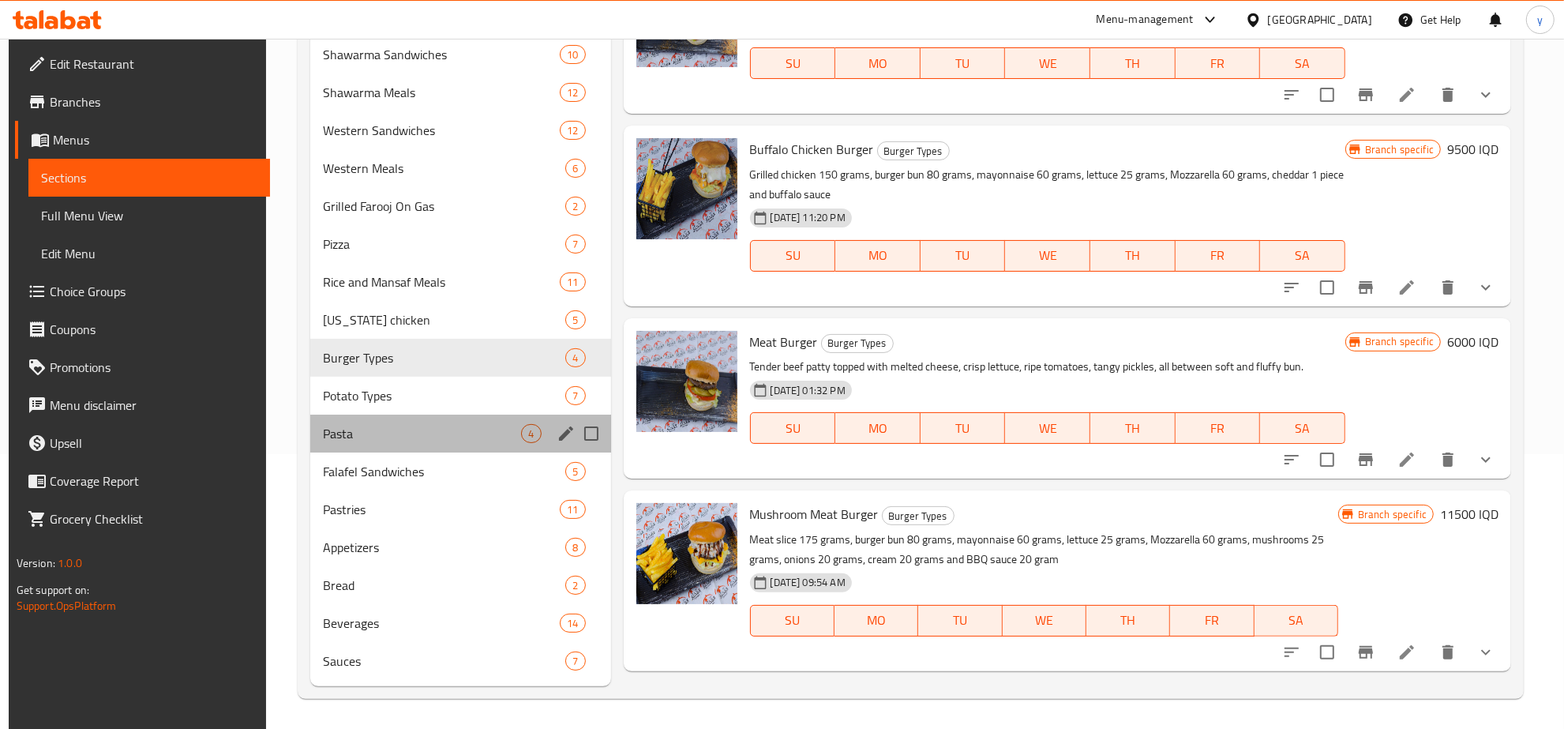
click at [455, 419] on div "Pasta 4" at bounding box center [460, 434] width 300 height 38
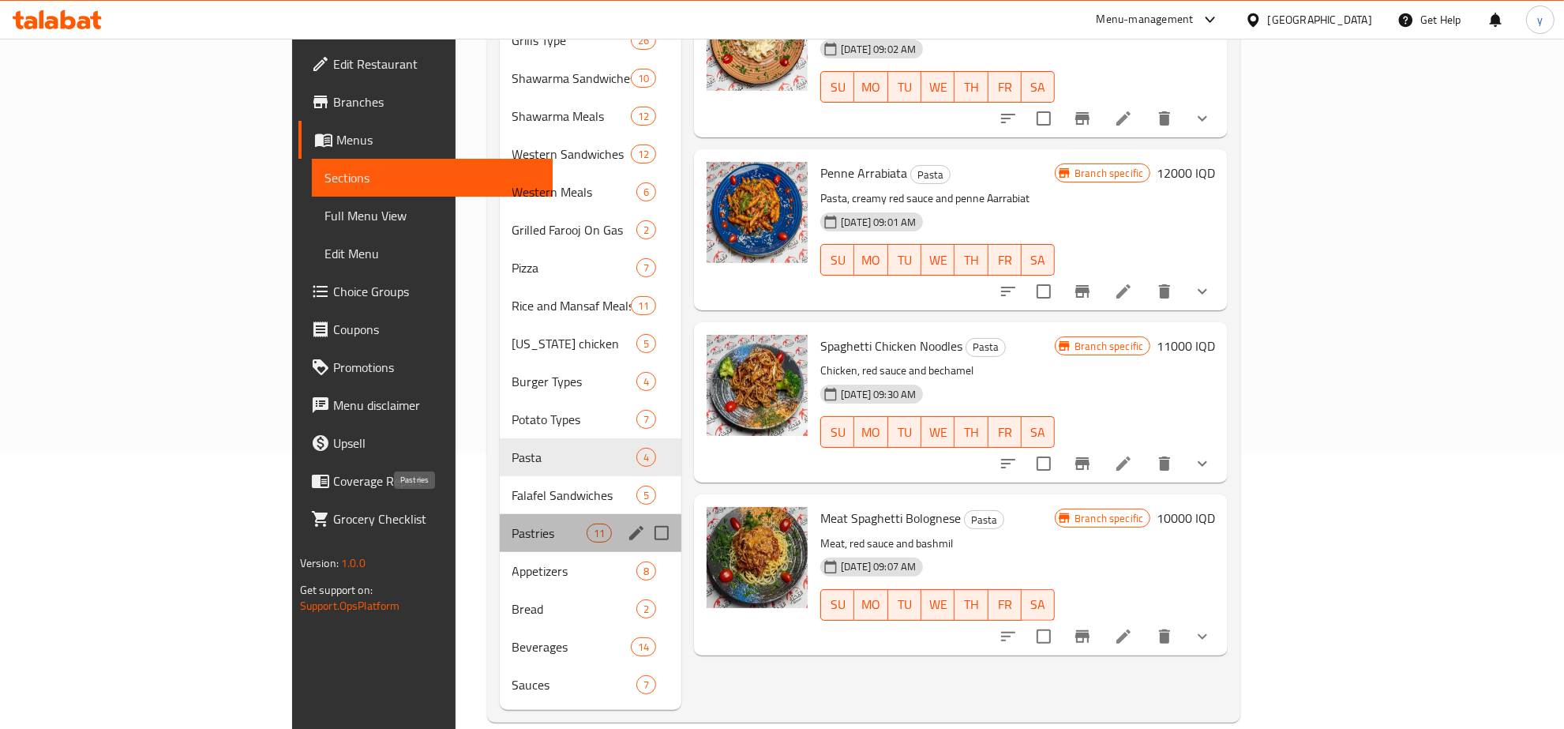
click at [512, 524] on span "Pastries" at bounding box center [549, 533] width 74 height 19
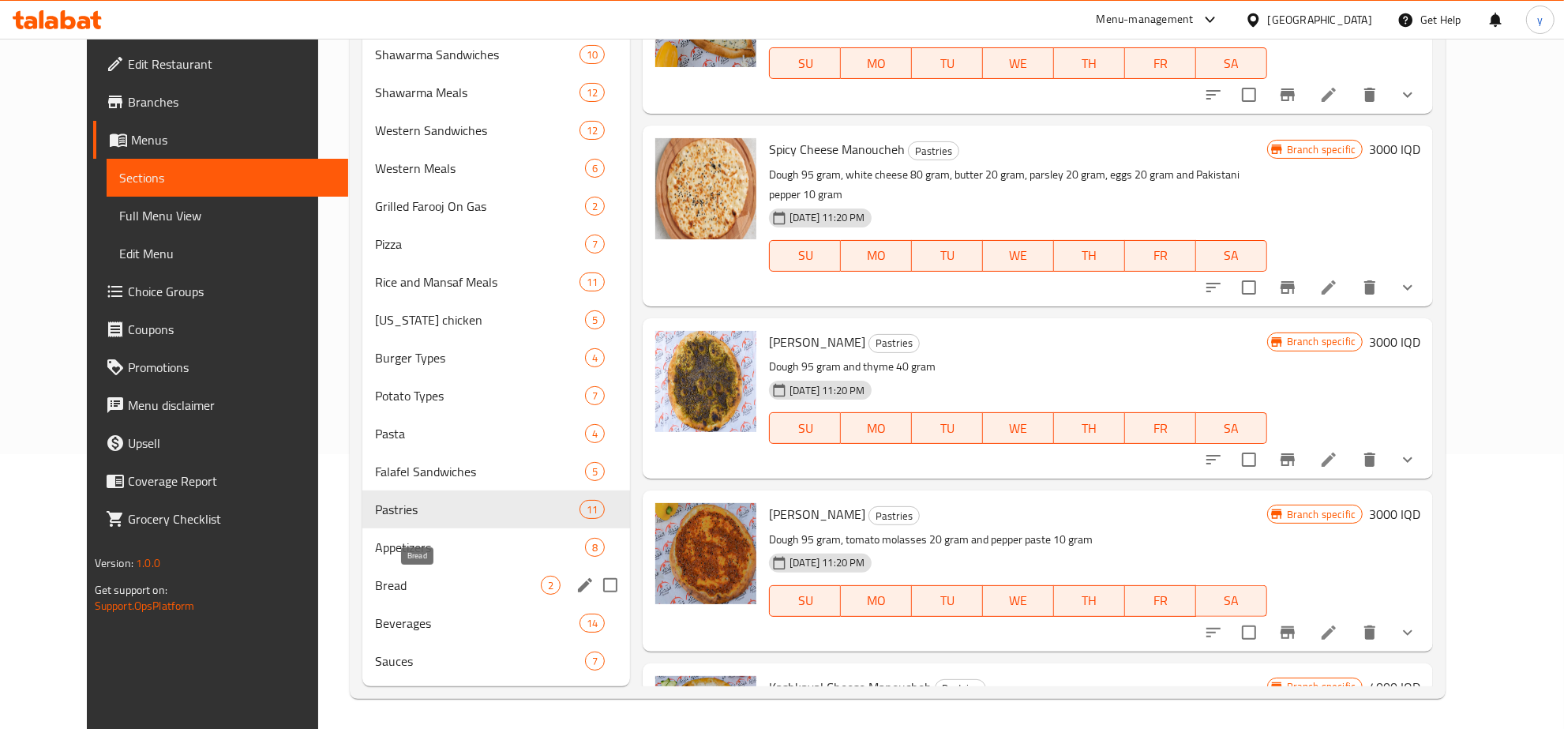
click at [431, 593] on span "Bread" at bounding box center [458, 585] width 166 height 19
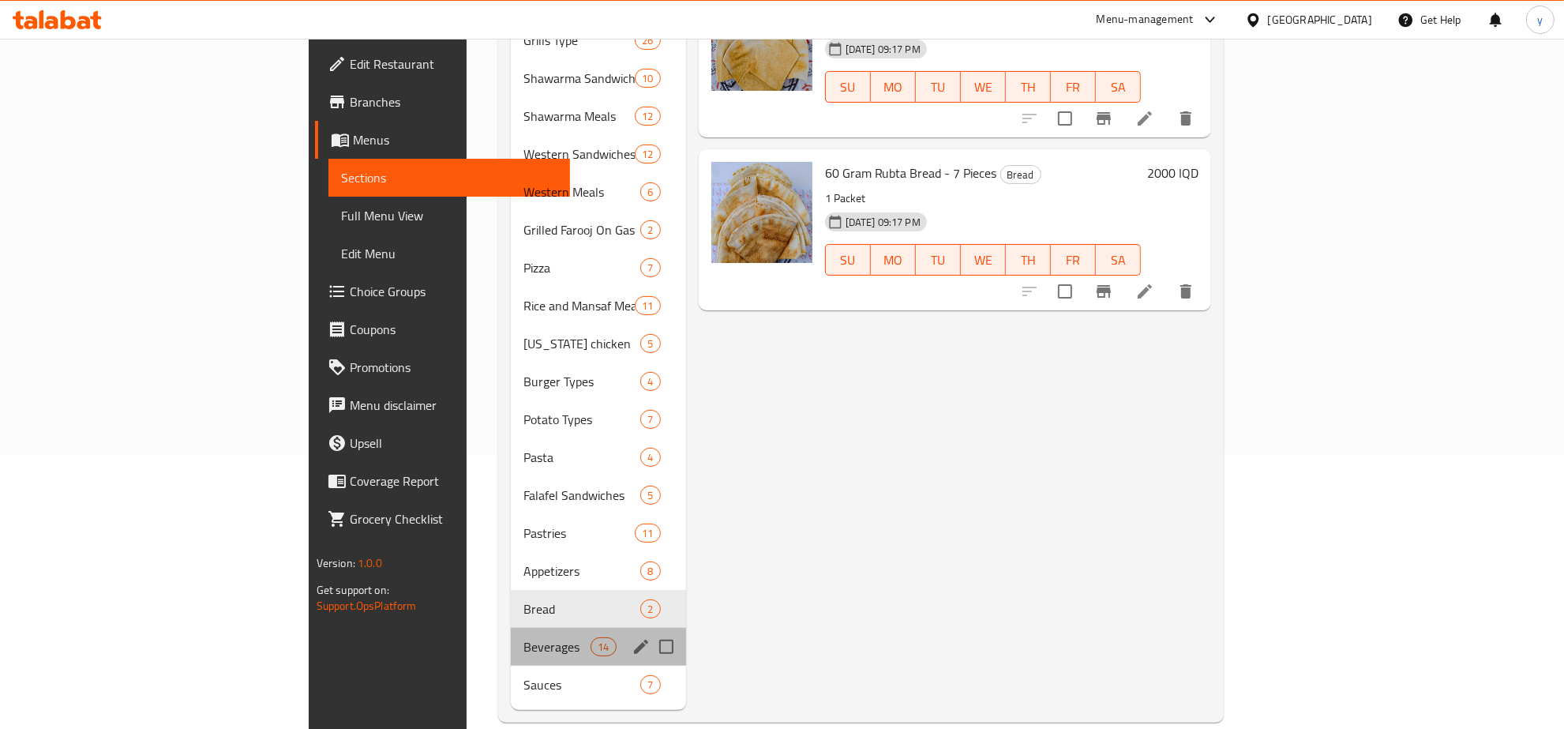
click at [511, 637] on div "Beverages 14" at bounding box center [598, 647] width 175 height 38
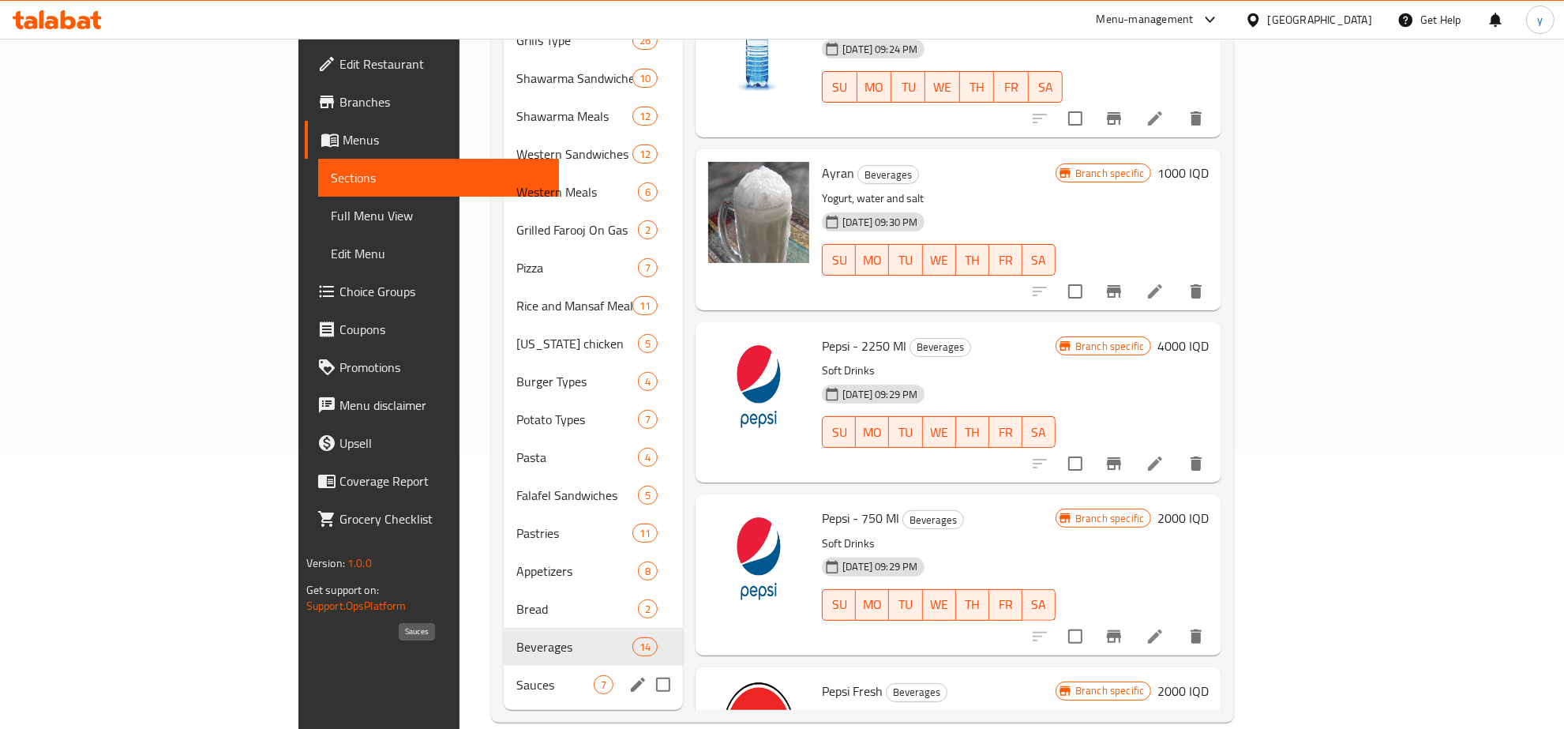
click at [516, 675] on span "Sauces" at bounding box center [554, 684] width 77 height 19
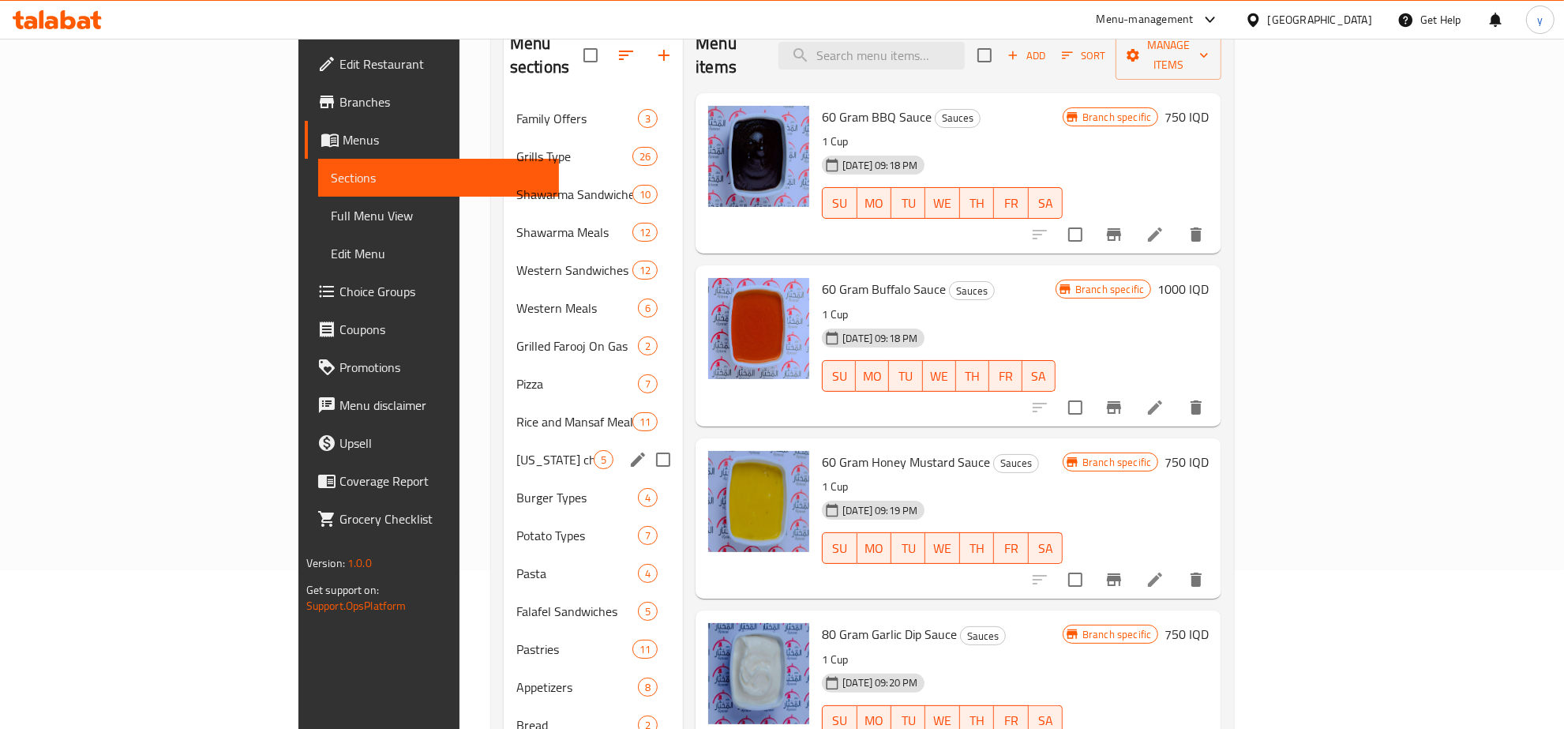
scroll to position [111, 0]
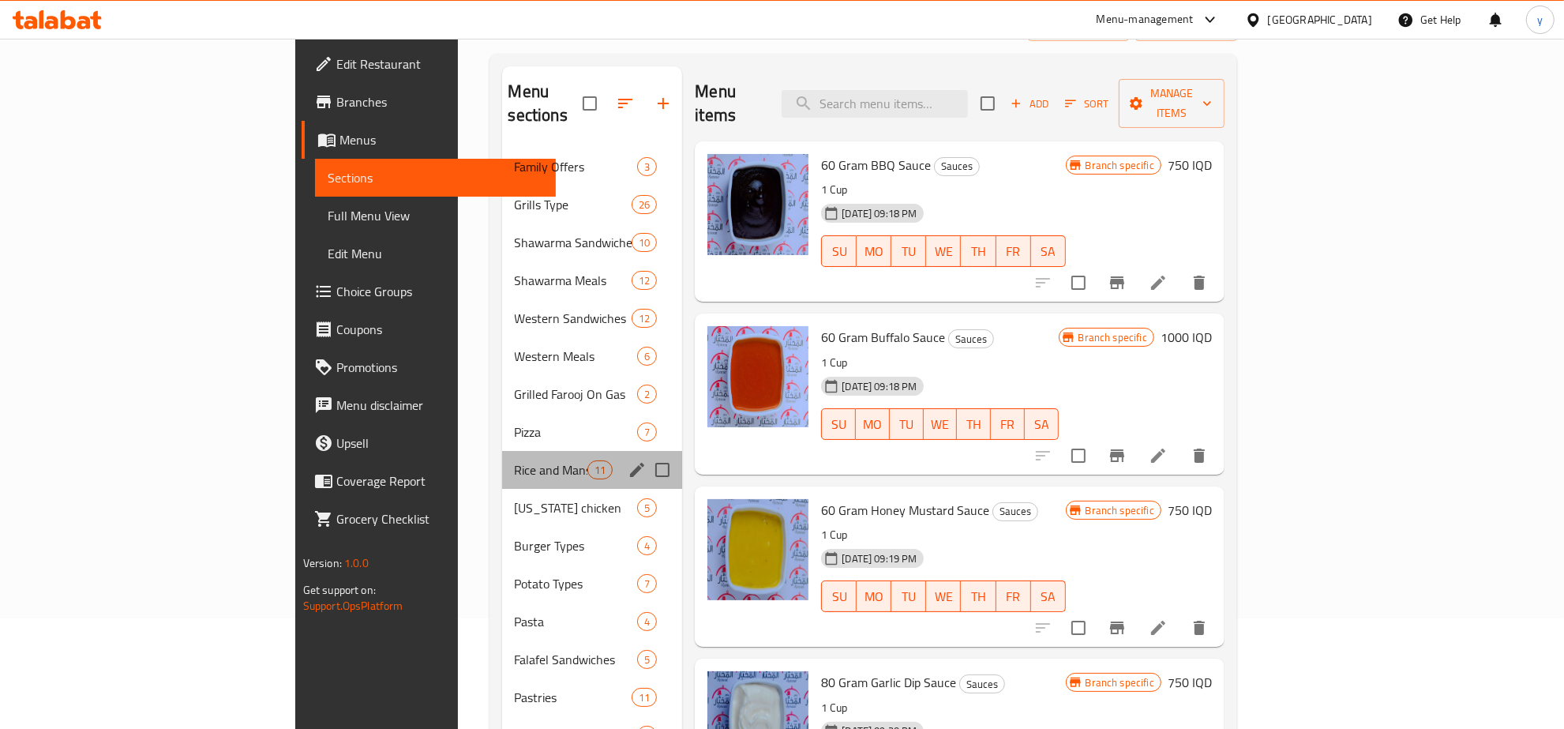
click at [502, 458] on div "Rice and Mansaf Meals 11" at bounding box center [592, 470] width 181 height 38
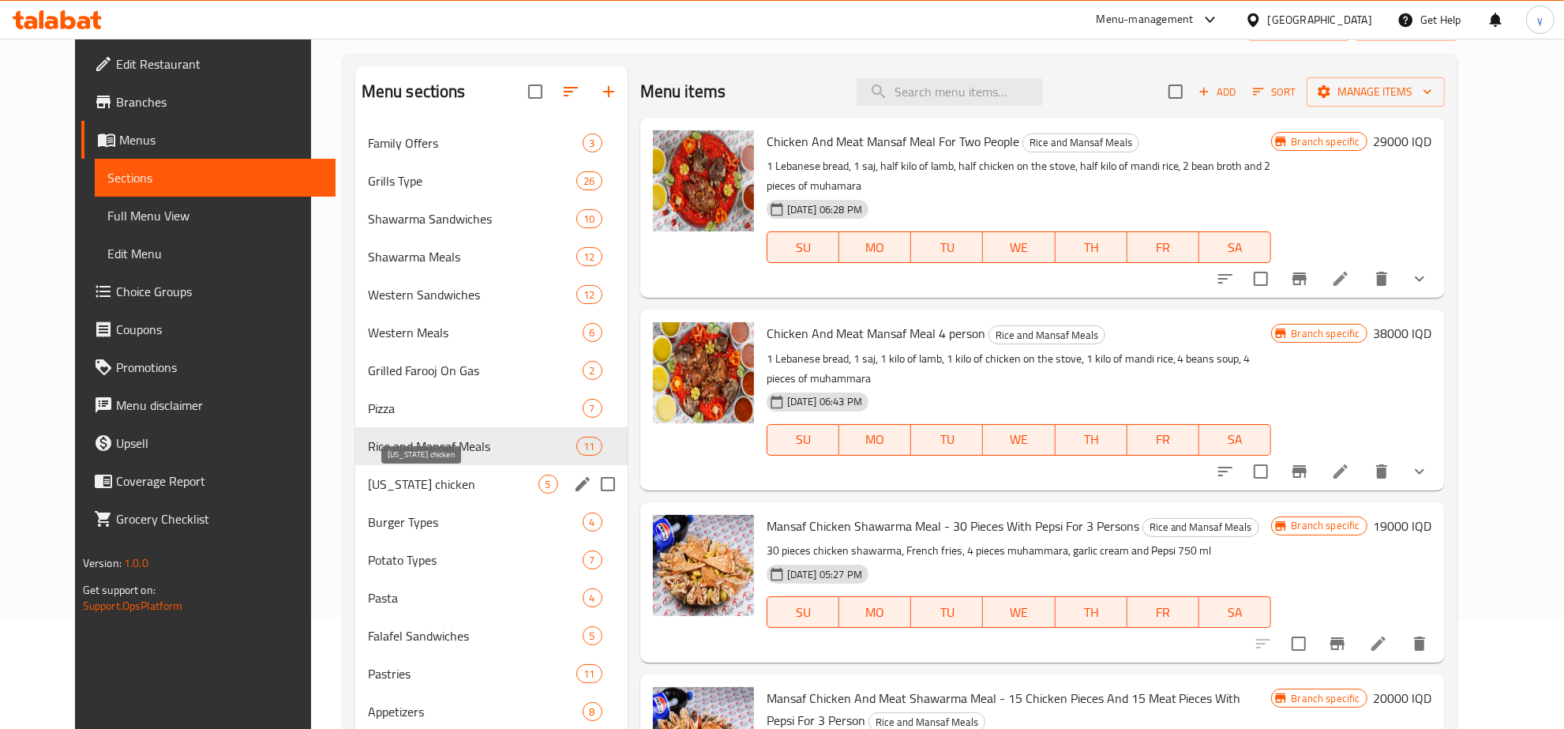
click at [454, 488] on span "[US_STATE] chicken" at bounding box center [453, 484] width 171 height 19
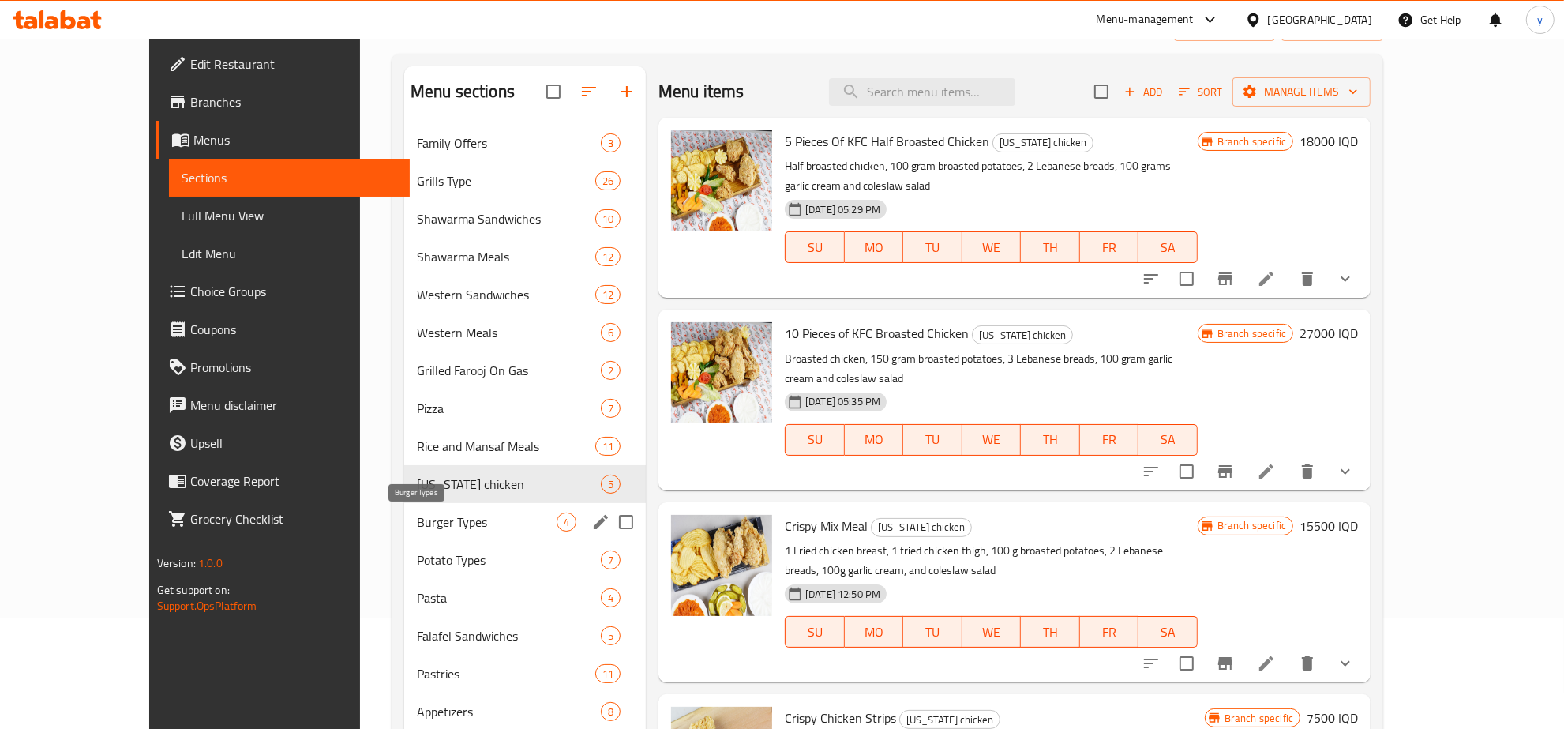
click at [446, 522] on span "Burger Types" at bounding box center [487, 521] width 140 height 19
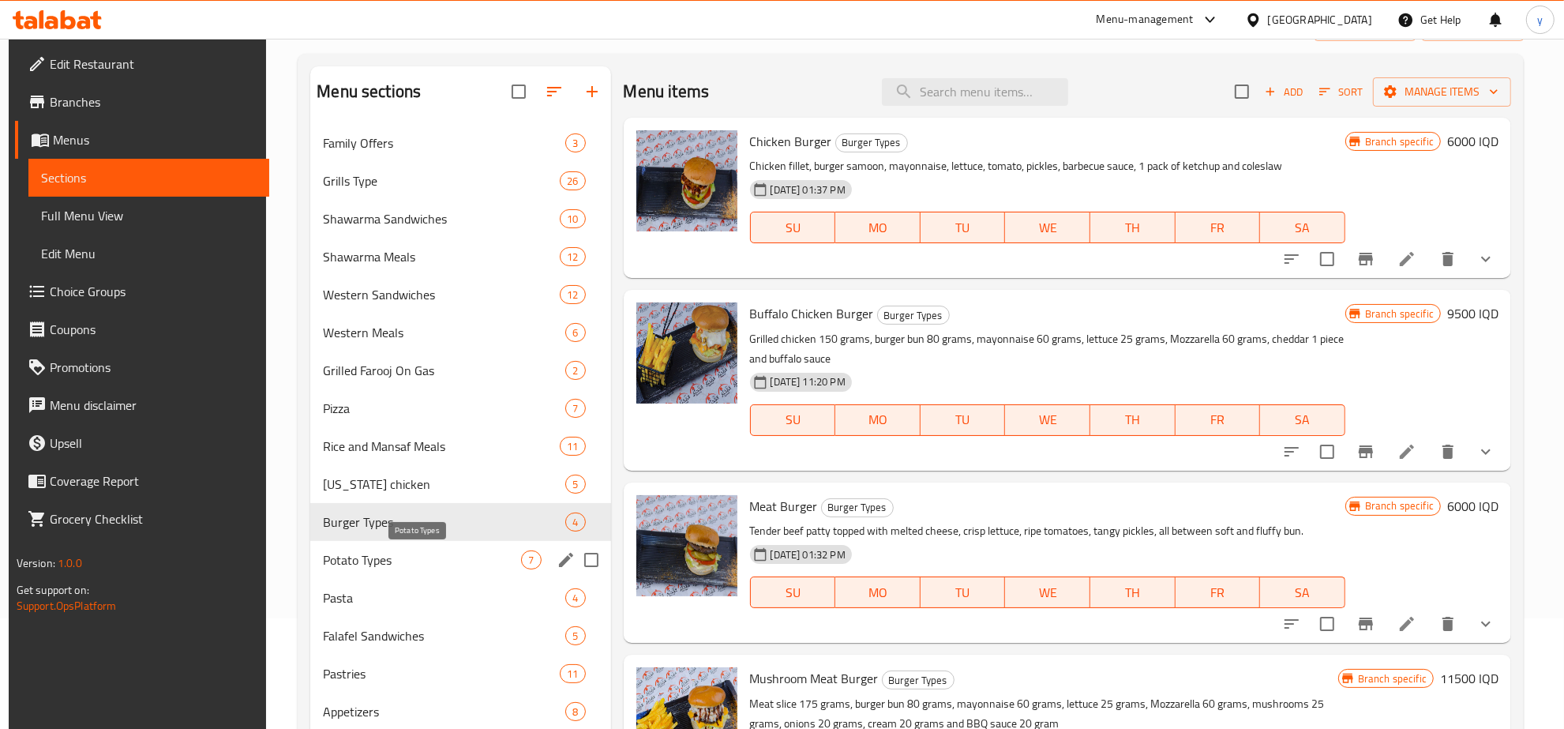
click at [430, 558] on span "Potato Types" at bounding box center [422, 559] width 198 height 19
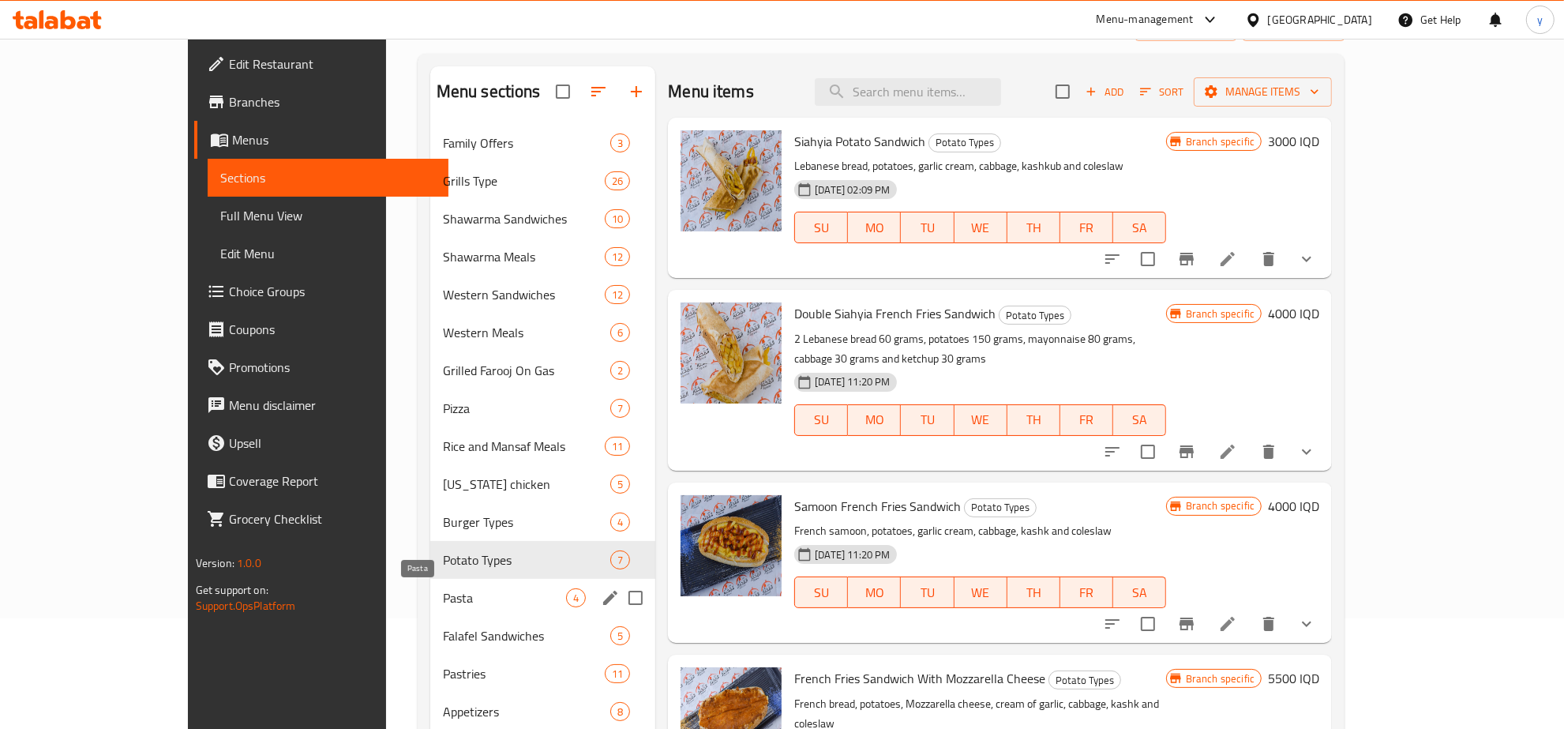
click at [443, 594] on span "Pasta" at bounding box center [504, 597] width 123 height 19
